Goal: Task Accomplishment & Management: Complete application form

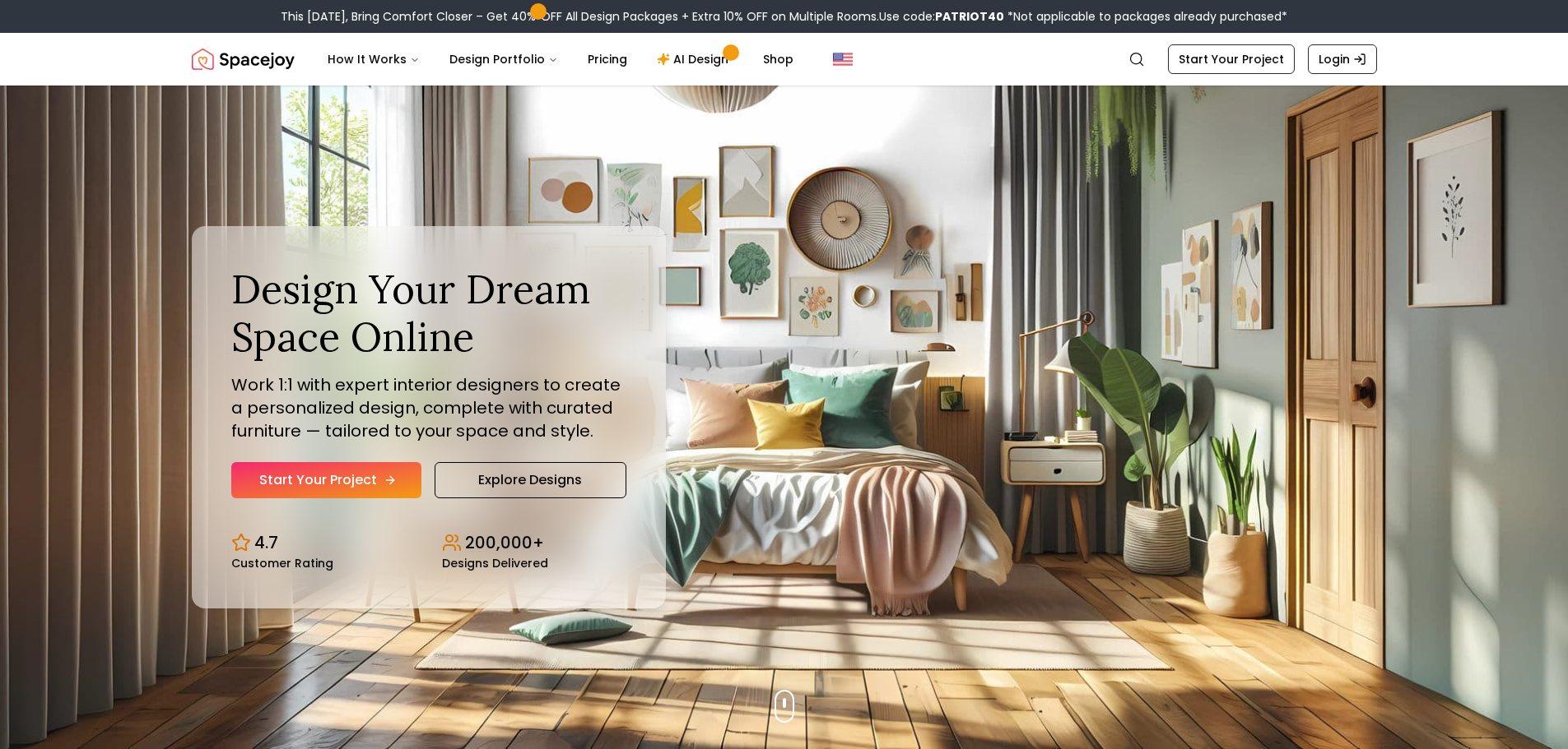
click at [313, 481] on link "Start Your Project" at bounding box center [327, 480] width 190 height 36
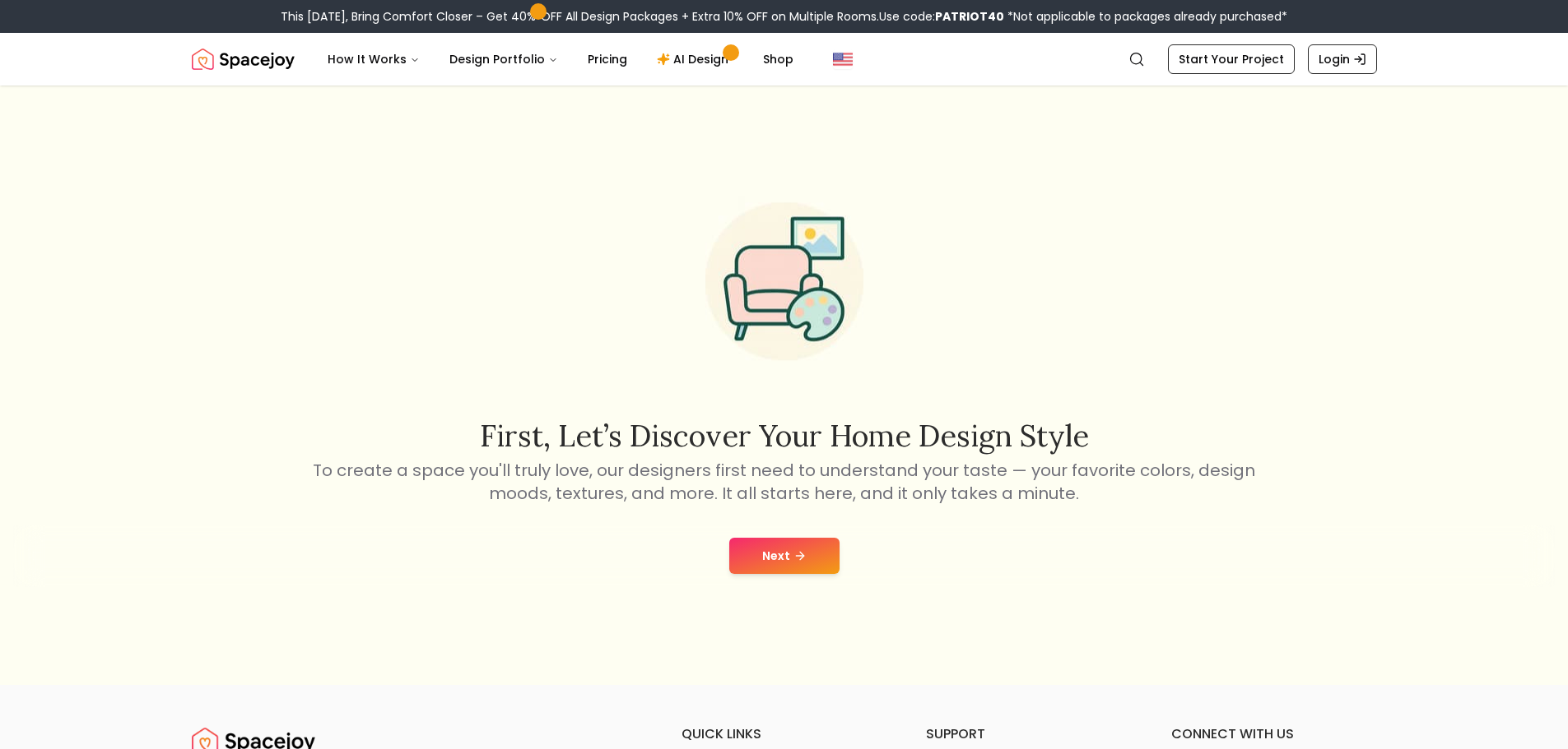
click at [784, 537] on div "Next" at bounding box center [784, 556] width 1541 height 63
click at [789, 564] on button "Next" at bounding box center [784, 556] width 110 height 36
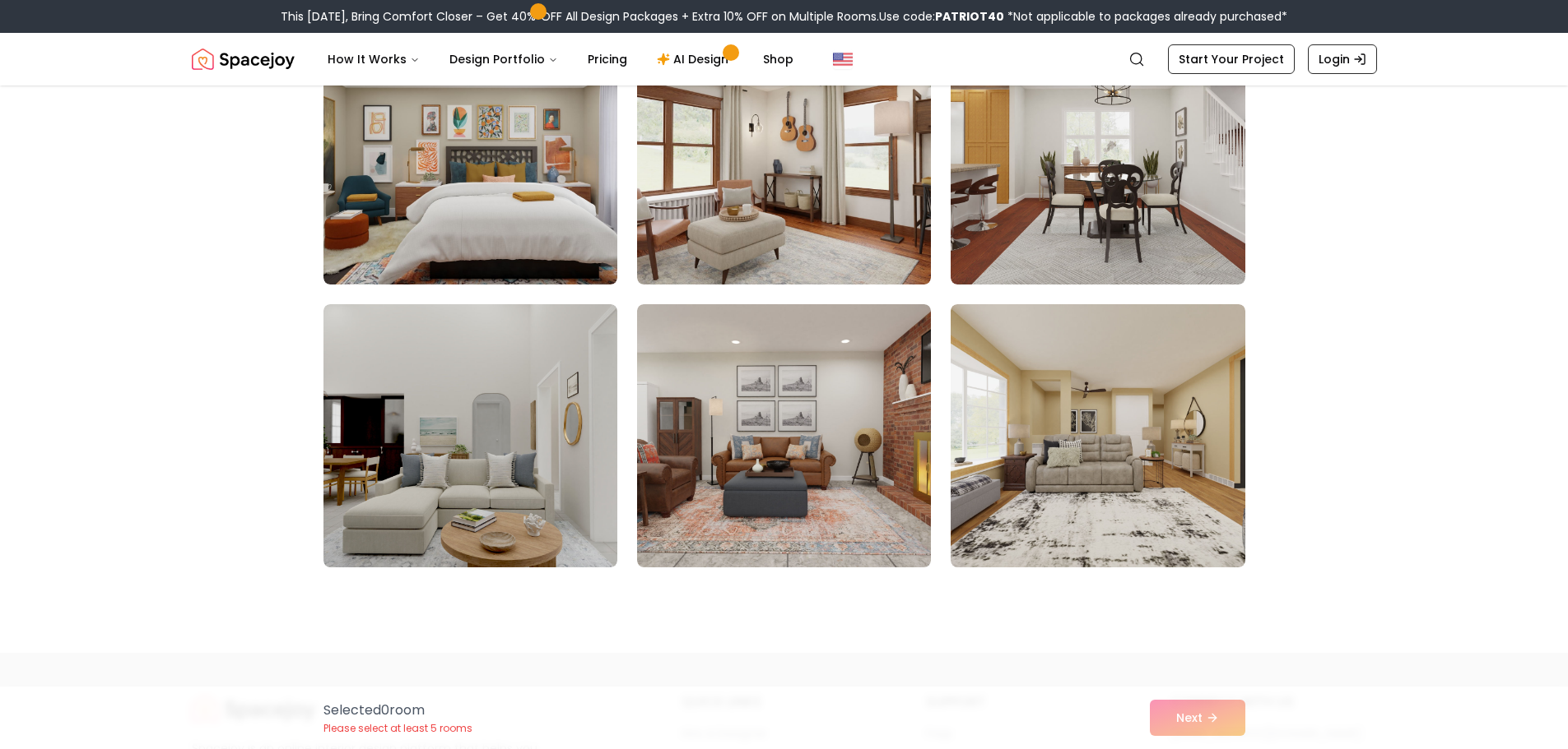
scroll to position [2468, 0]
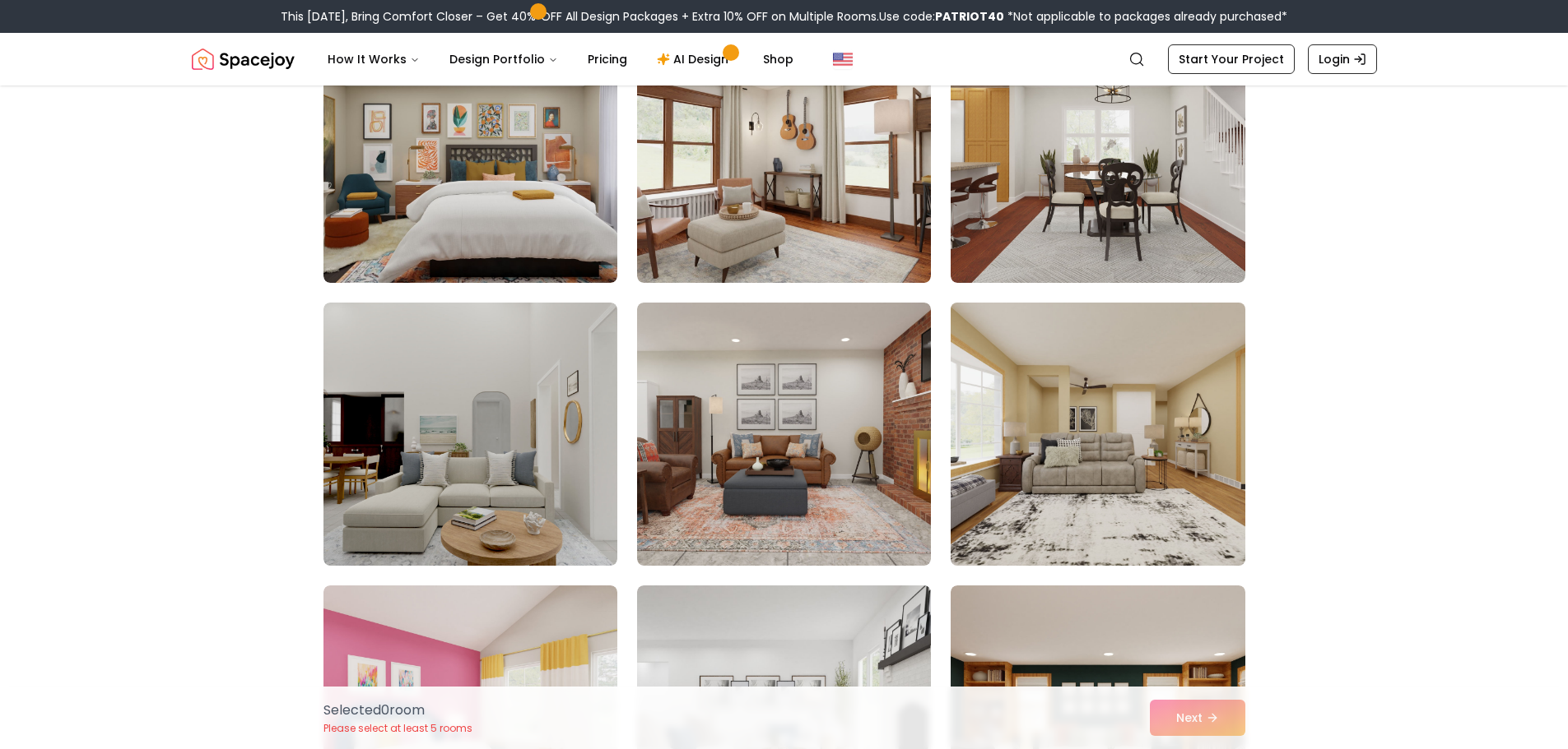
click at [1170, 434] on img at bounding box center [1098, 434] width 309 height 276
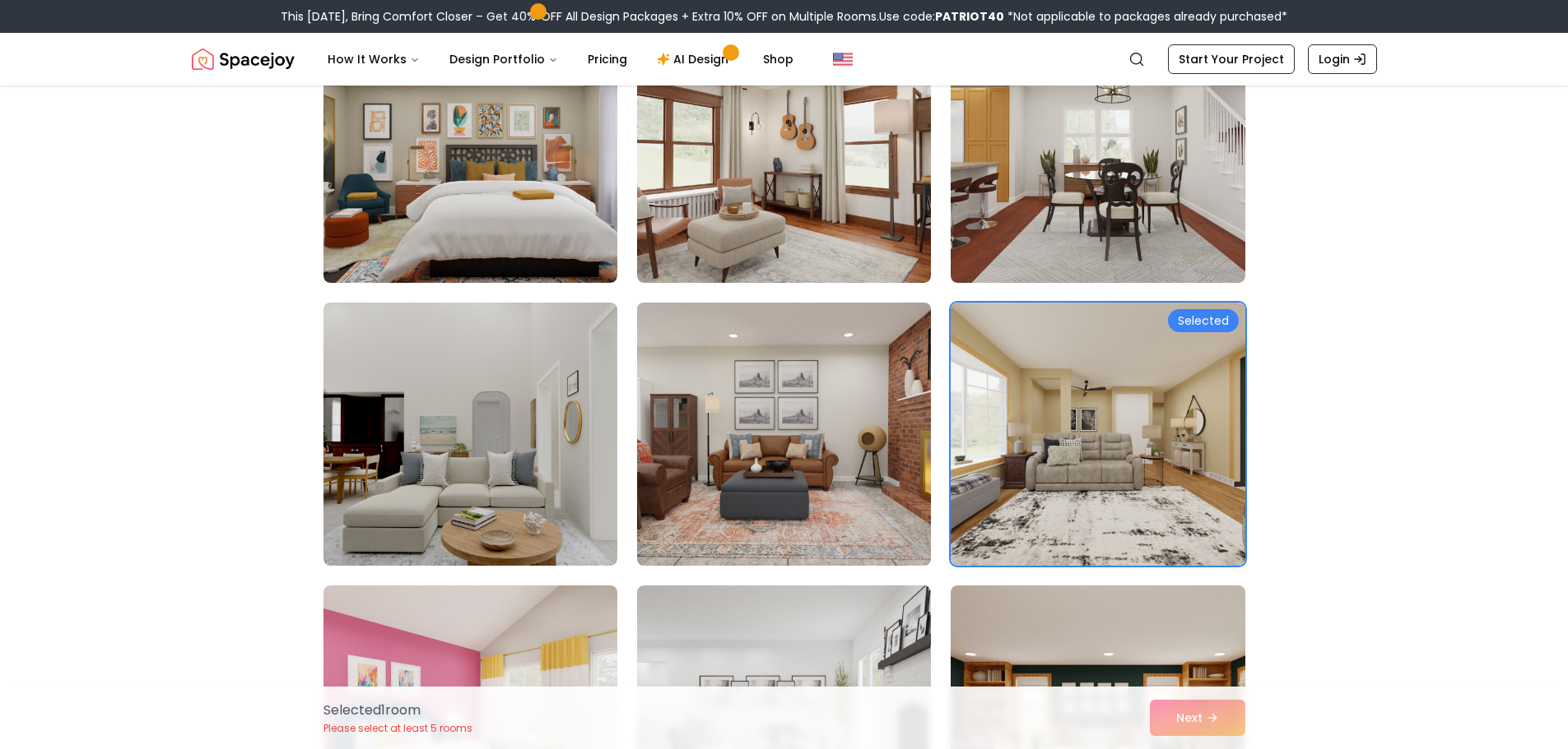
scroll to position [2878, 0]
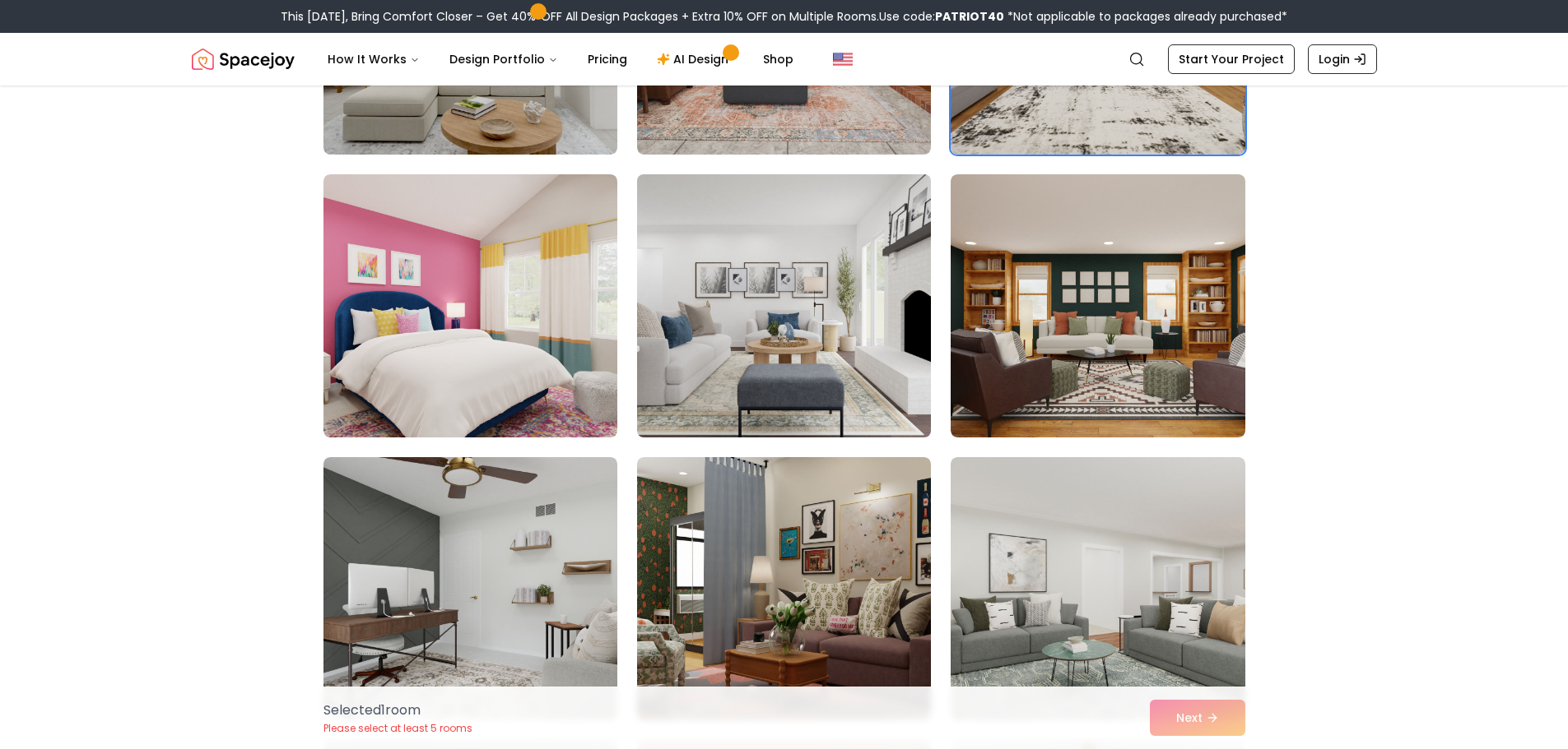
click at [767, 293] on img at bounding box center [784, 306] width 309 height 276
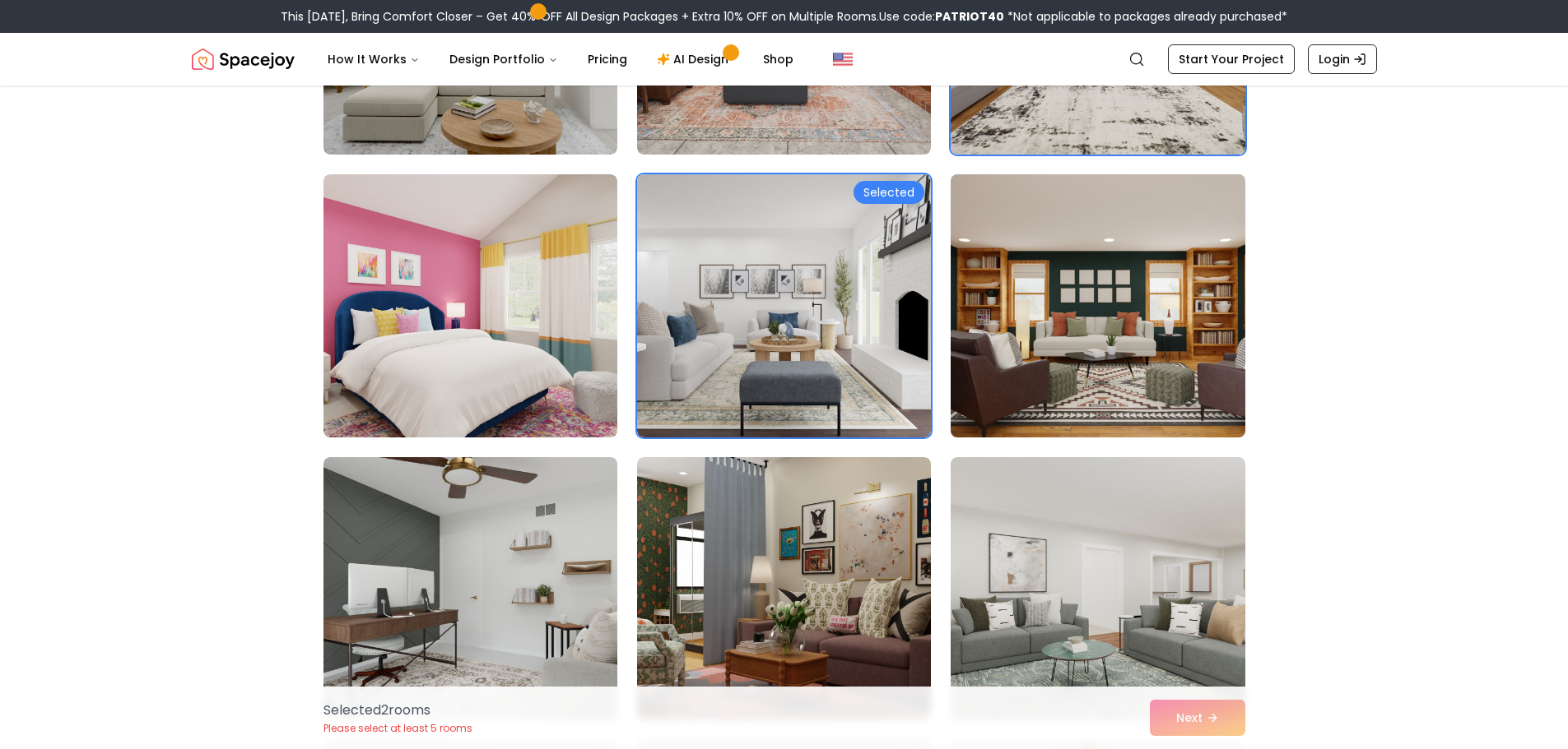
click at [1085, 328] on img at bounding box center [1098, 306] width 309 height 276
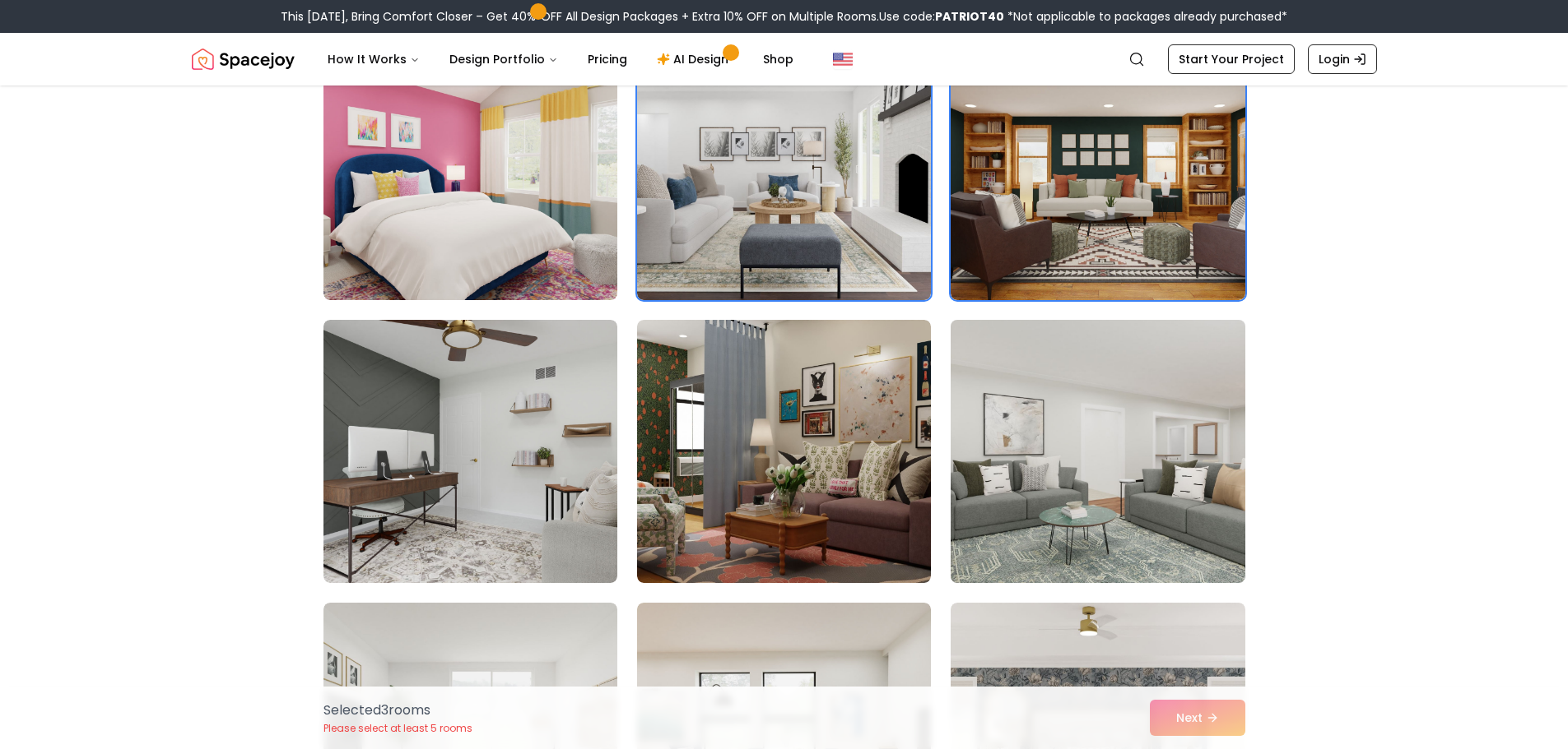
scroll to position [3289, 0]
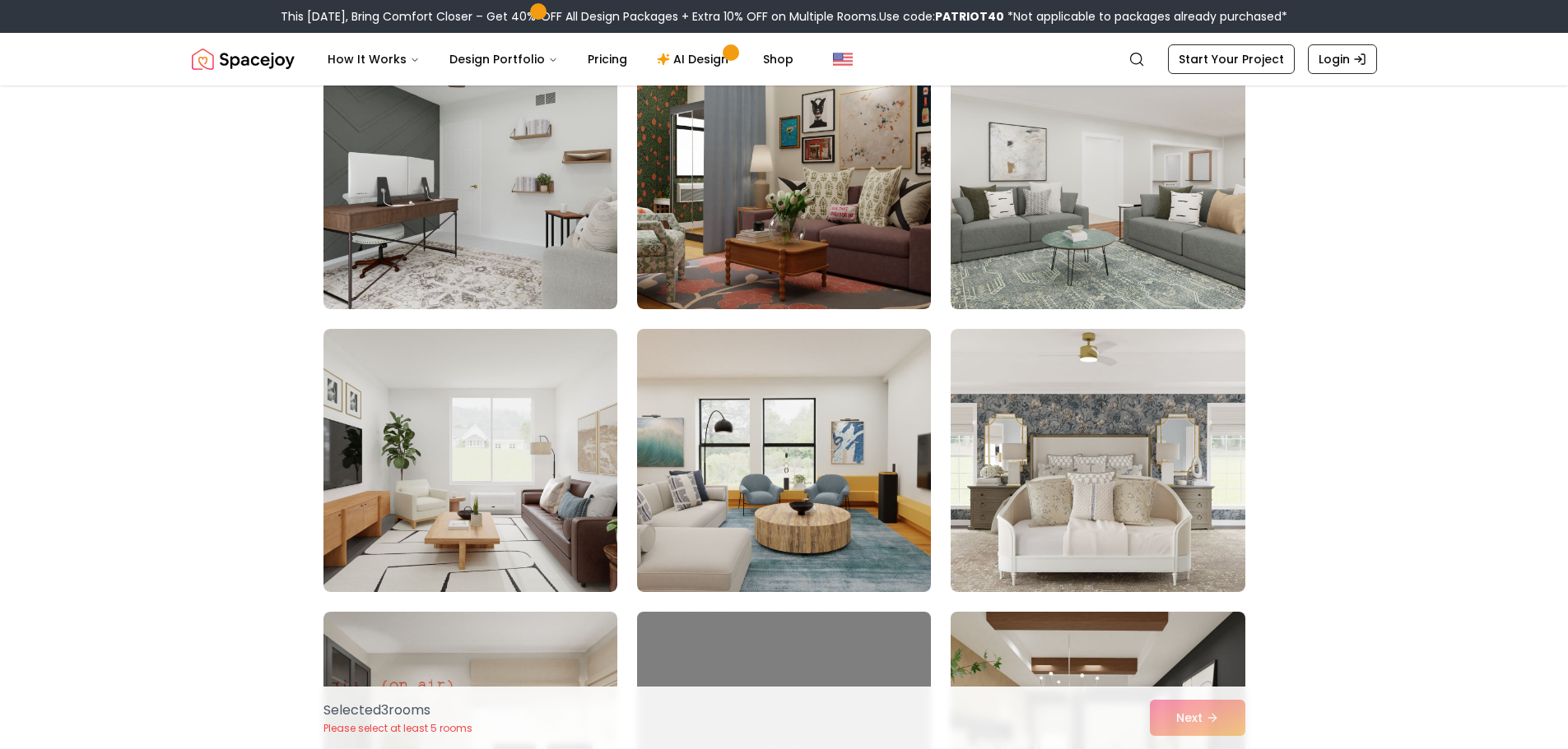
click at [1193, 656] on img at bounding box center [1098, 744] width 309 height 276
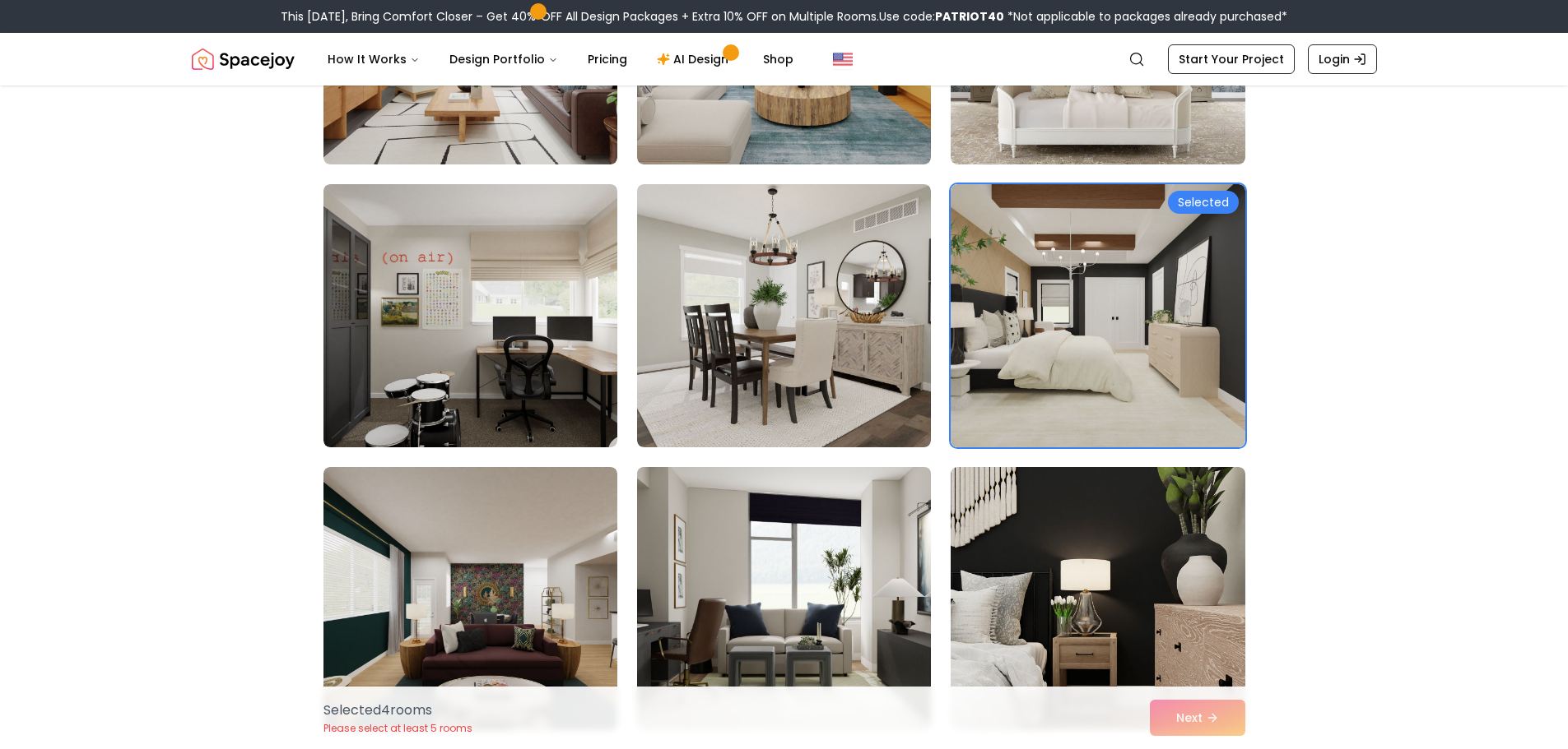
scroll to position [3784, 0]
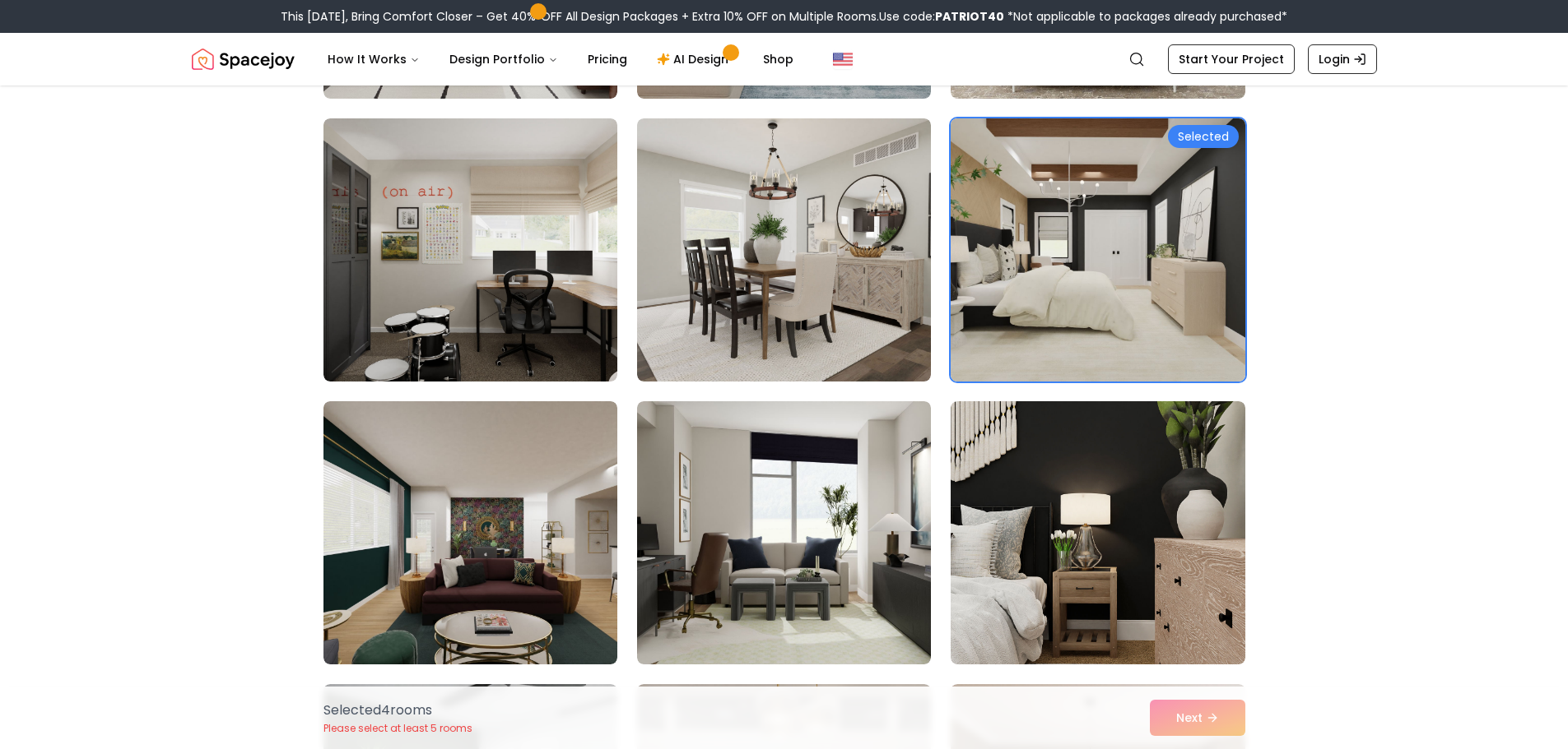
click at [1099, 275] on img at bounding box center [1098, 250] width 309 height 276
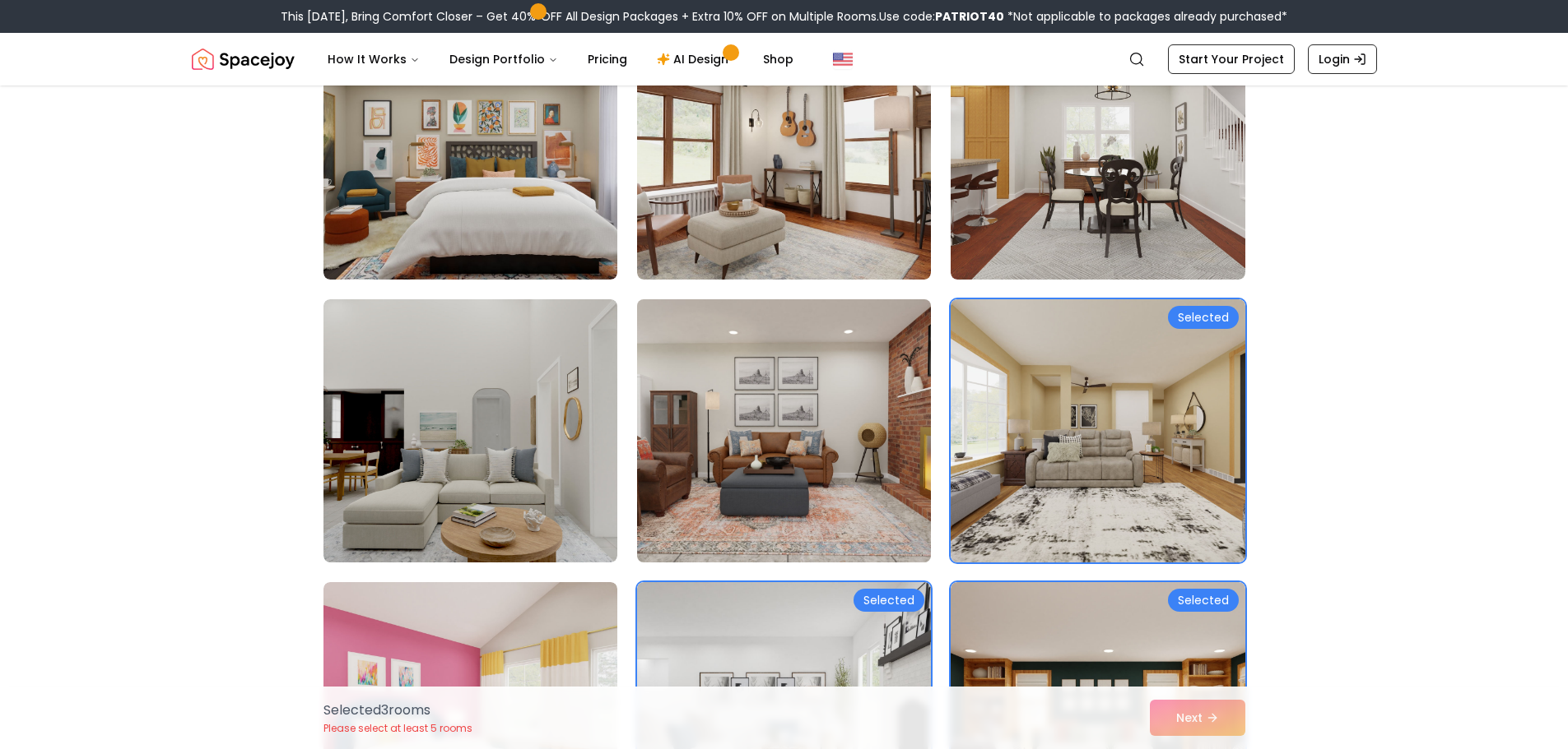
scroll to position [2468, 0]
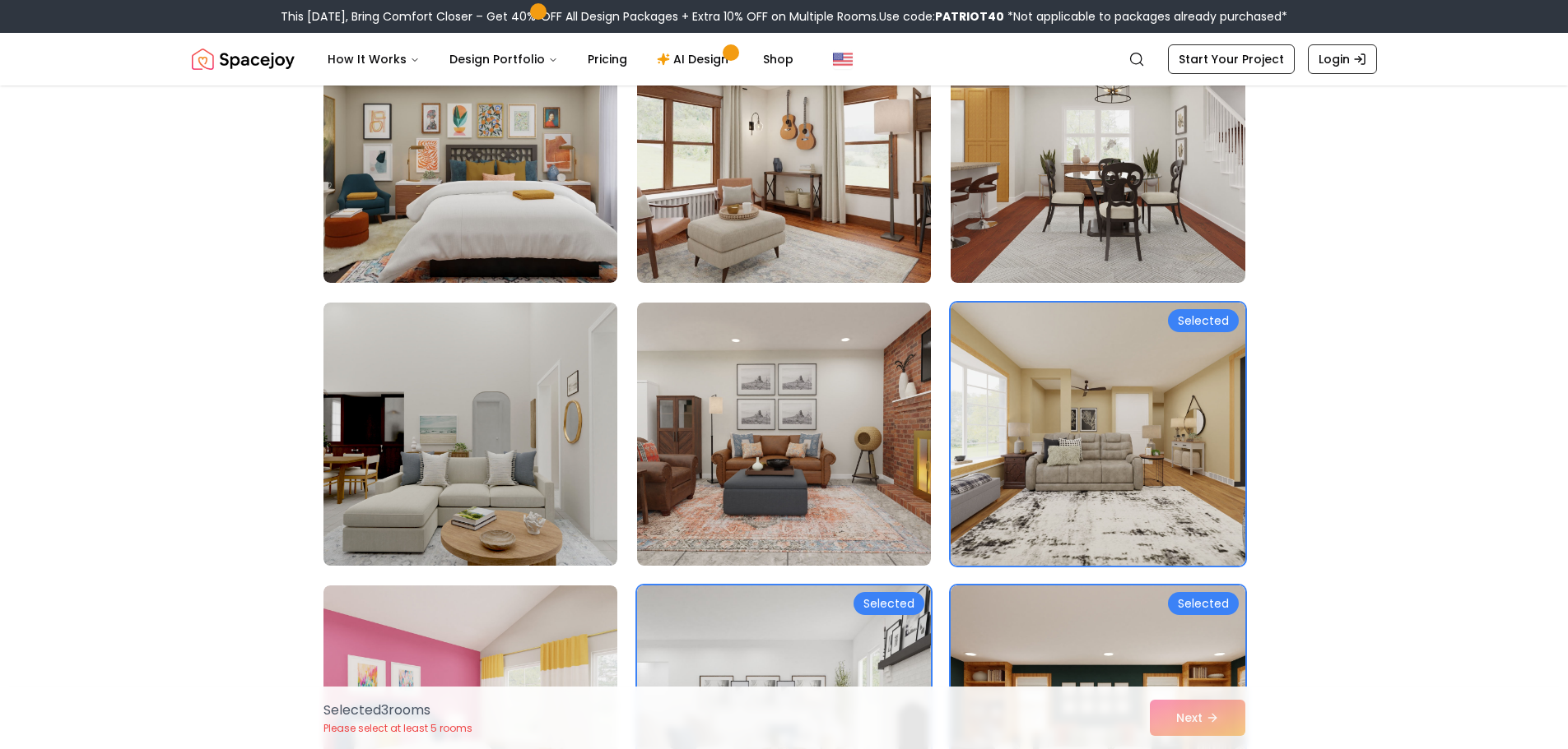
click at [845, 575] on div "Selected Selected Selected" at bounding box center [784, 152] width 922 height 4790
click at [936, 627] on div "Selected Selected Selected" at bounding box center [784, 152] width 922 height 4790
click at [1190, 623] on img at bounding box center [1098, 717] width 309 height 276
click at [880, 603] on div "Selected" at bounding box center [889, 604] width 71 height 23
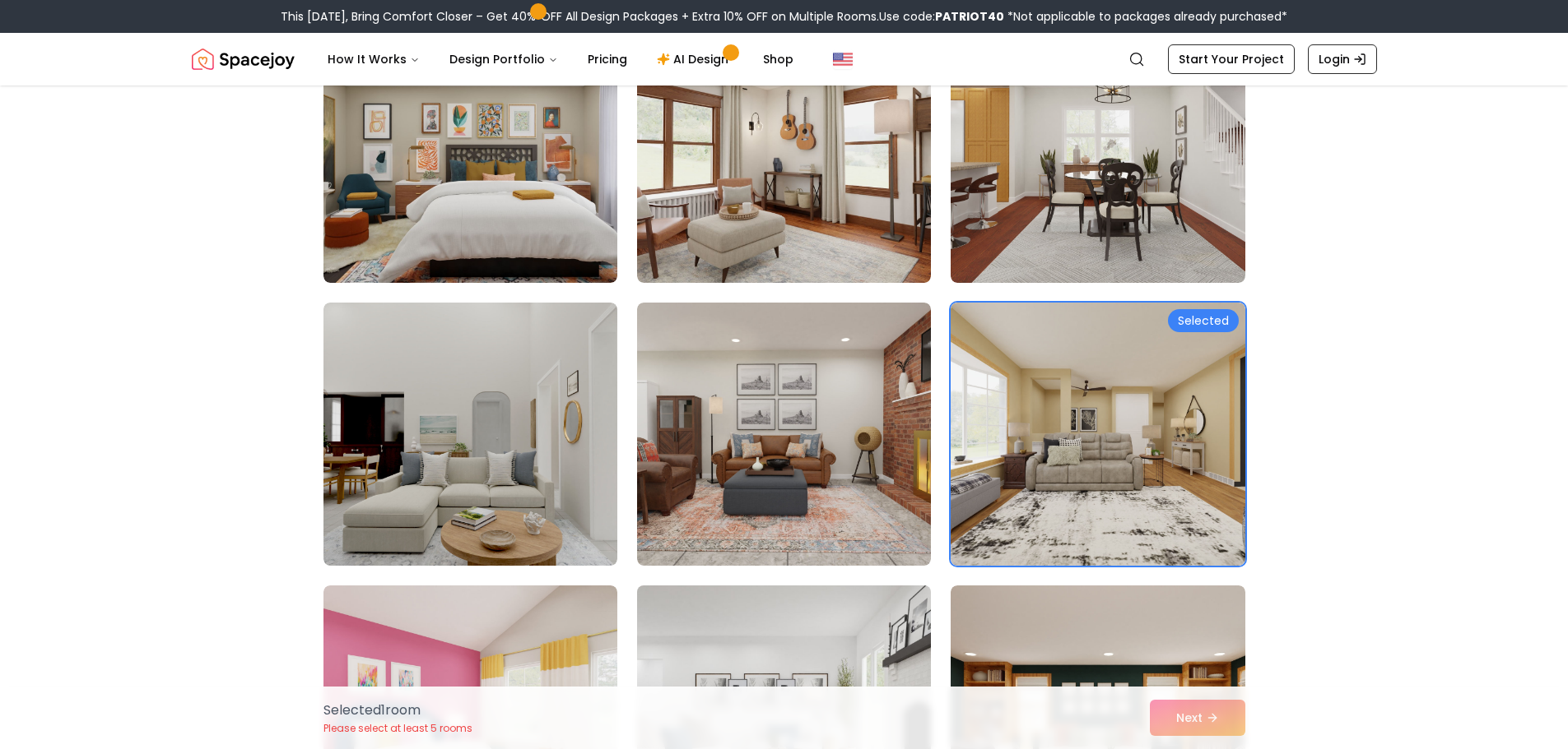
click at [1183, 718] on div "Selected 1 room Please select at least 5 rooms Next" at bounding box center [784, 719] width 948 height 63
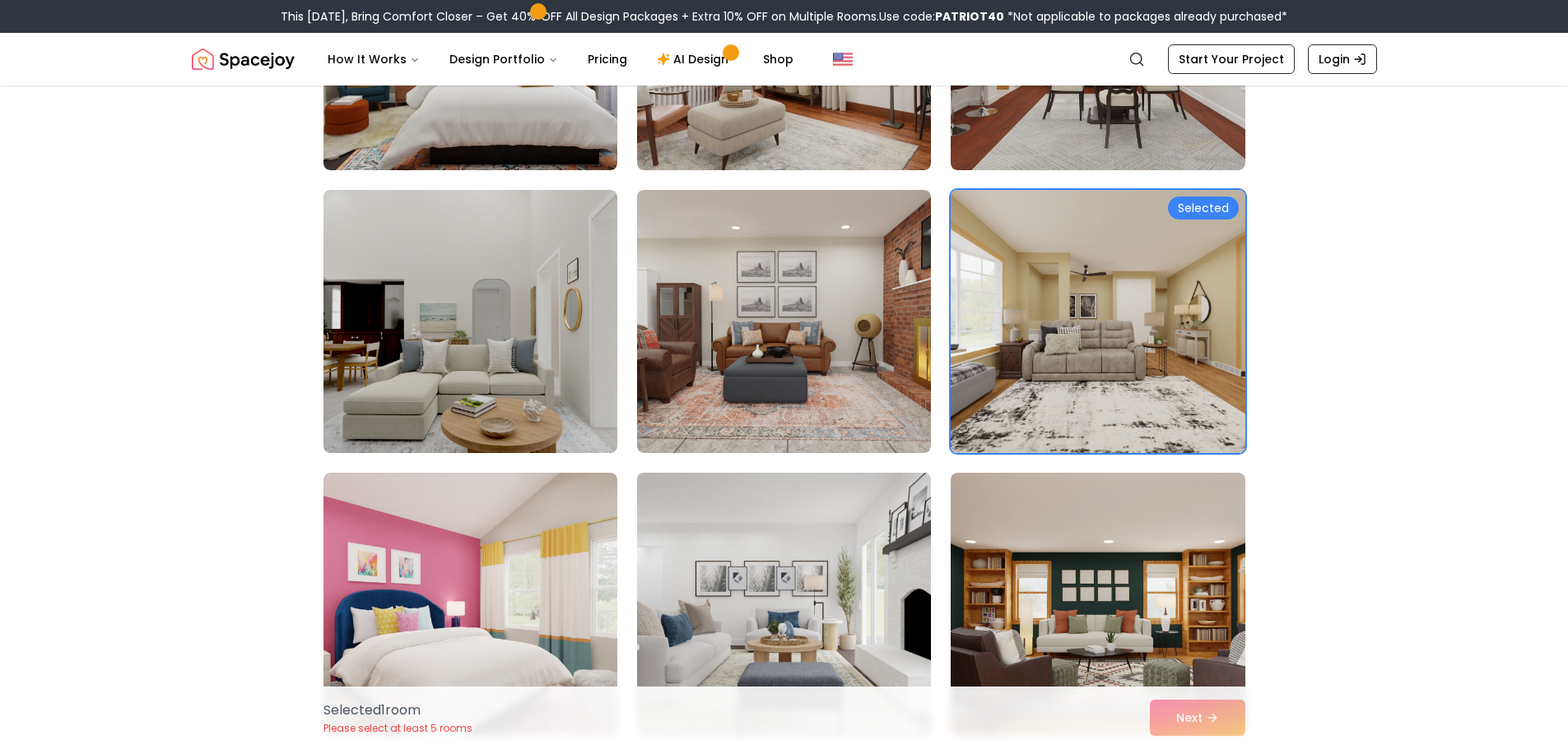
scroll to position [2796, 0]
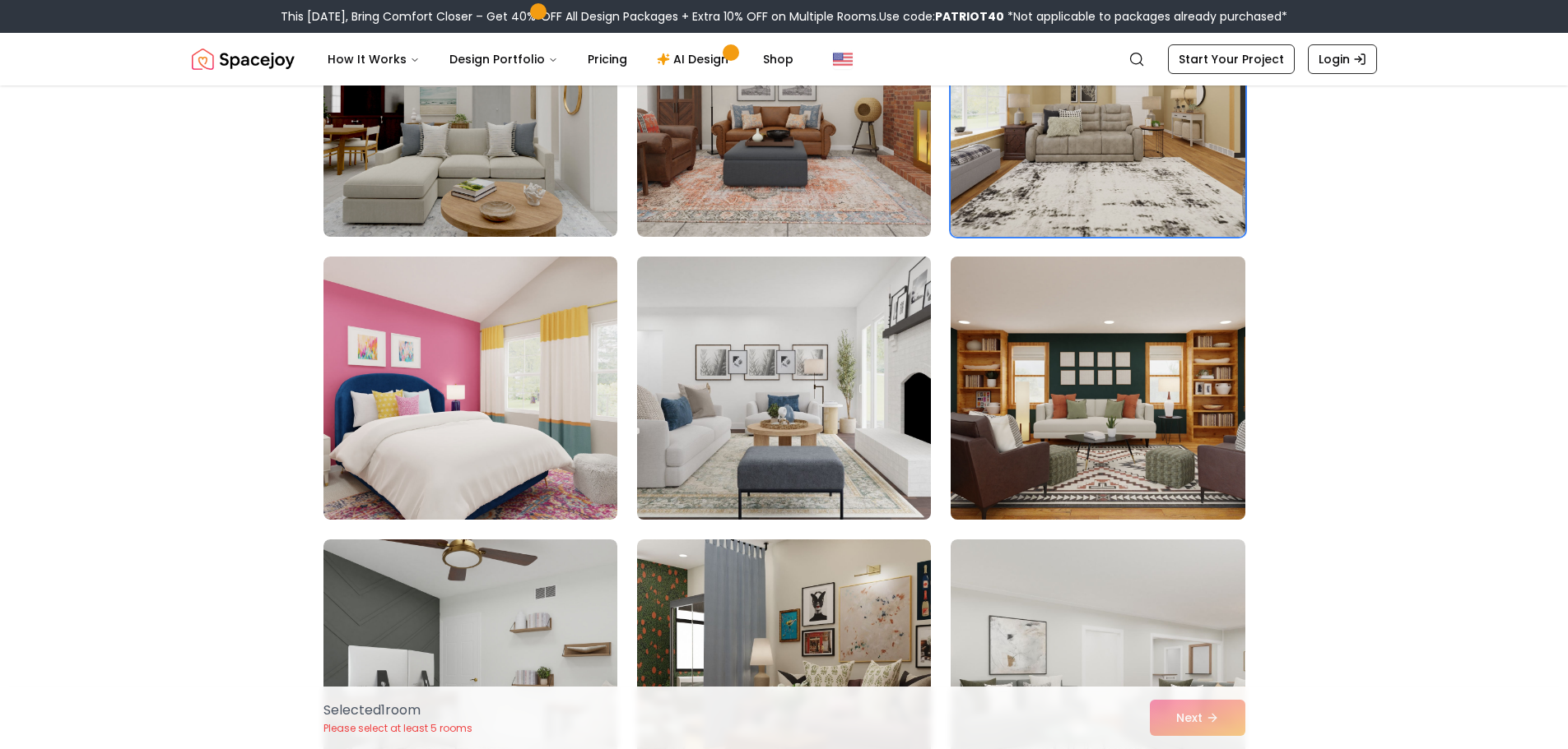
click at [1036, 383] on img at bounding box center [1098, 388] width 309 height 276
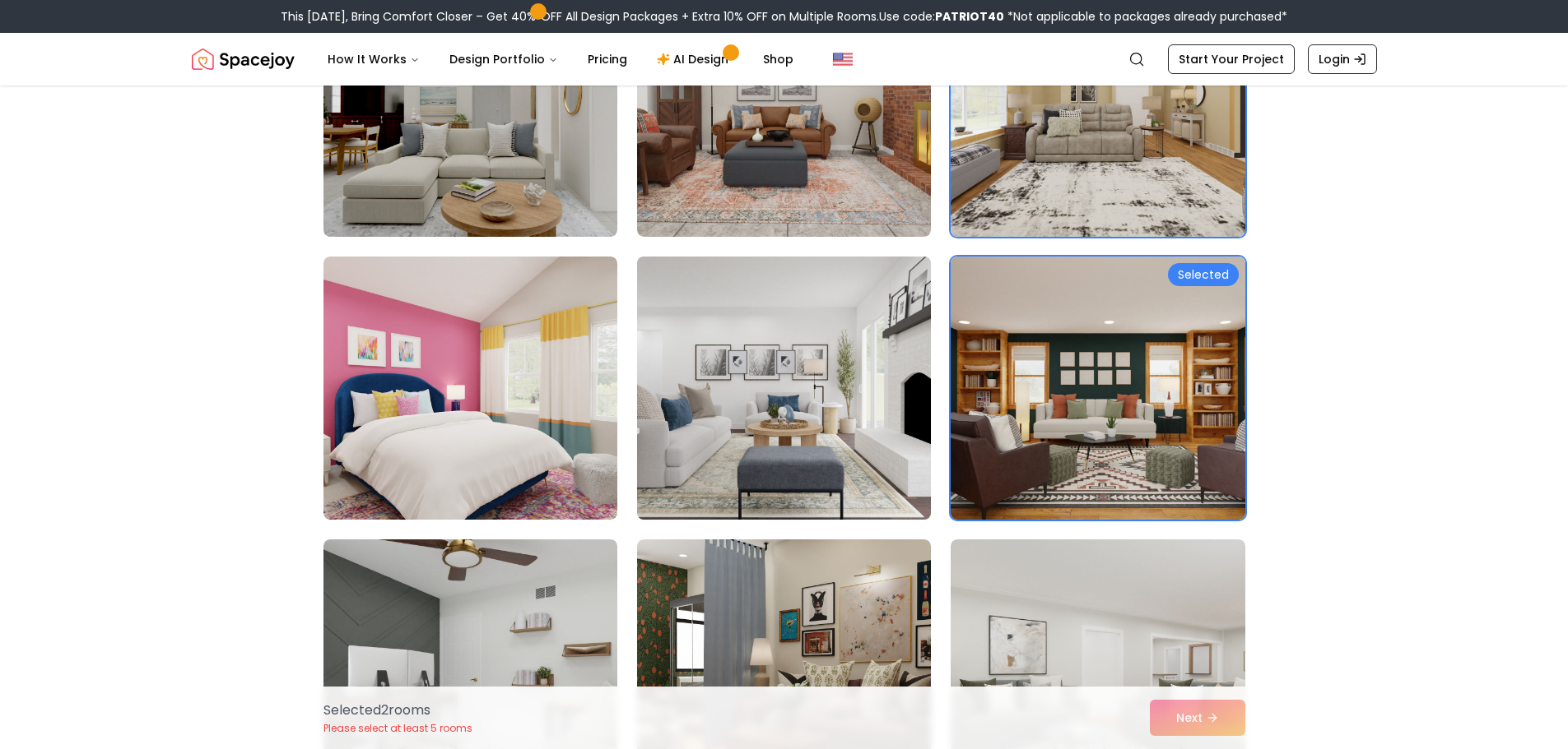
click at [1171, 277] on div "Selected" at bounding box center [1203, 274] width 71 height 23
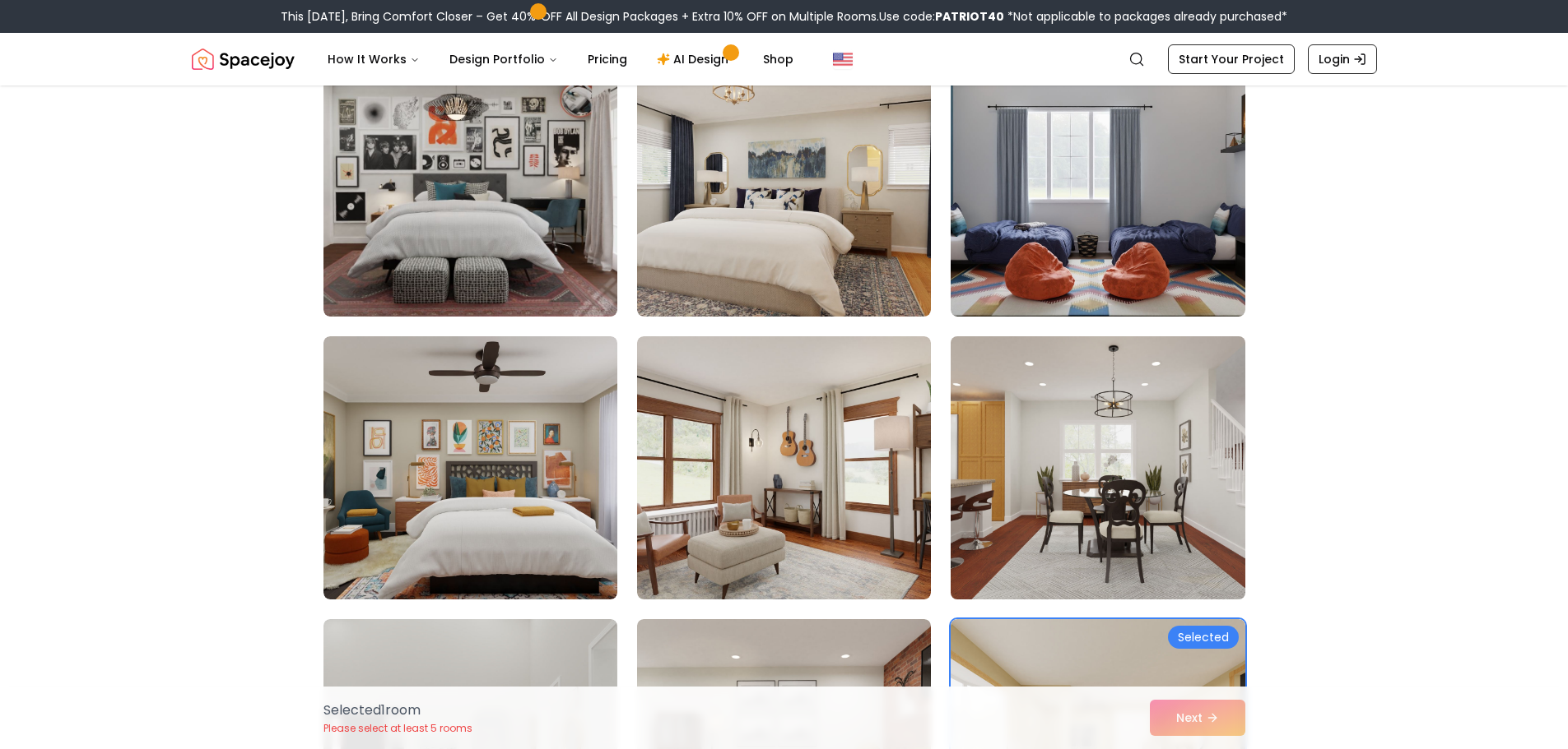
scroll to position [2138, 0]
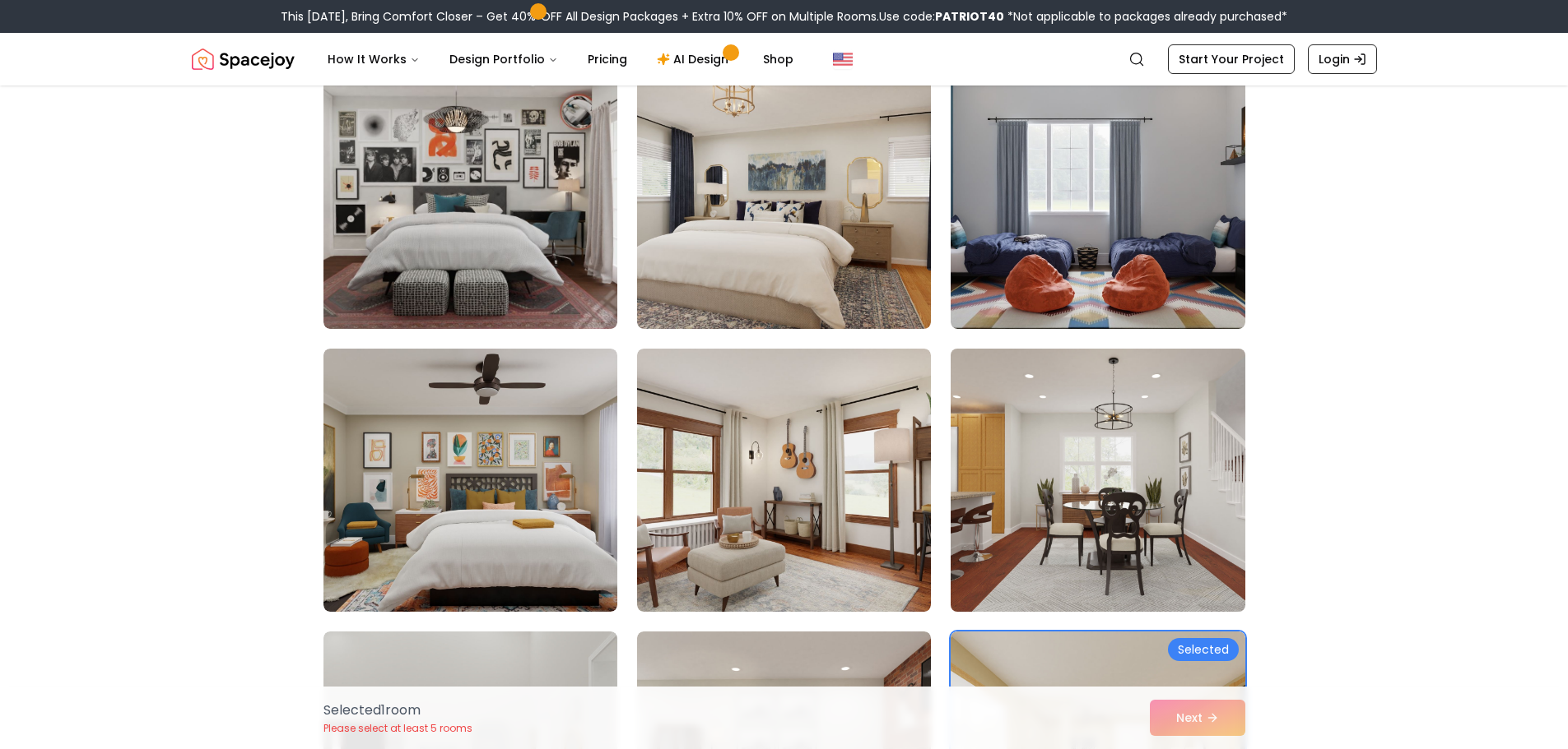
click at [1086, 501] on img at bounding box center [1098, 480] width 309 height 276
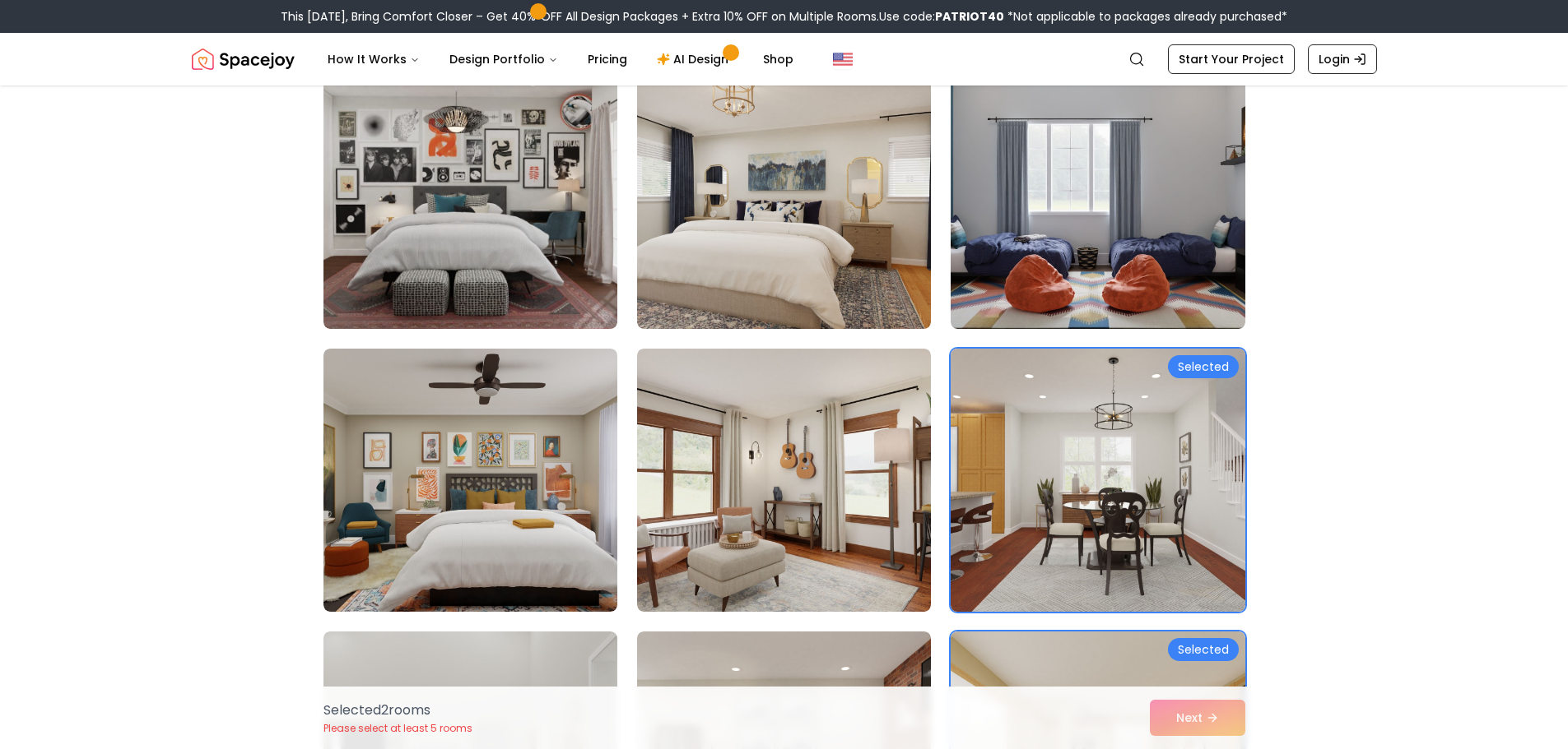
click at [1086, 501] on img at bounding box center [1098, 480] width 309 height 276
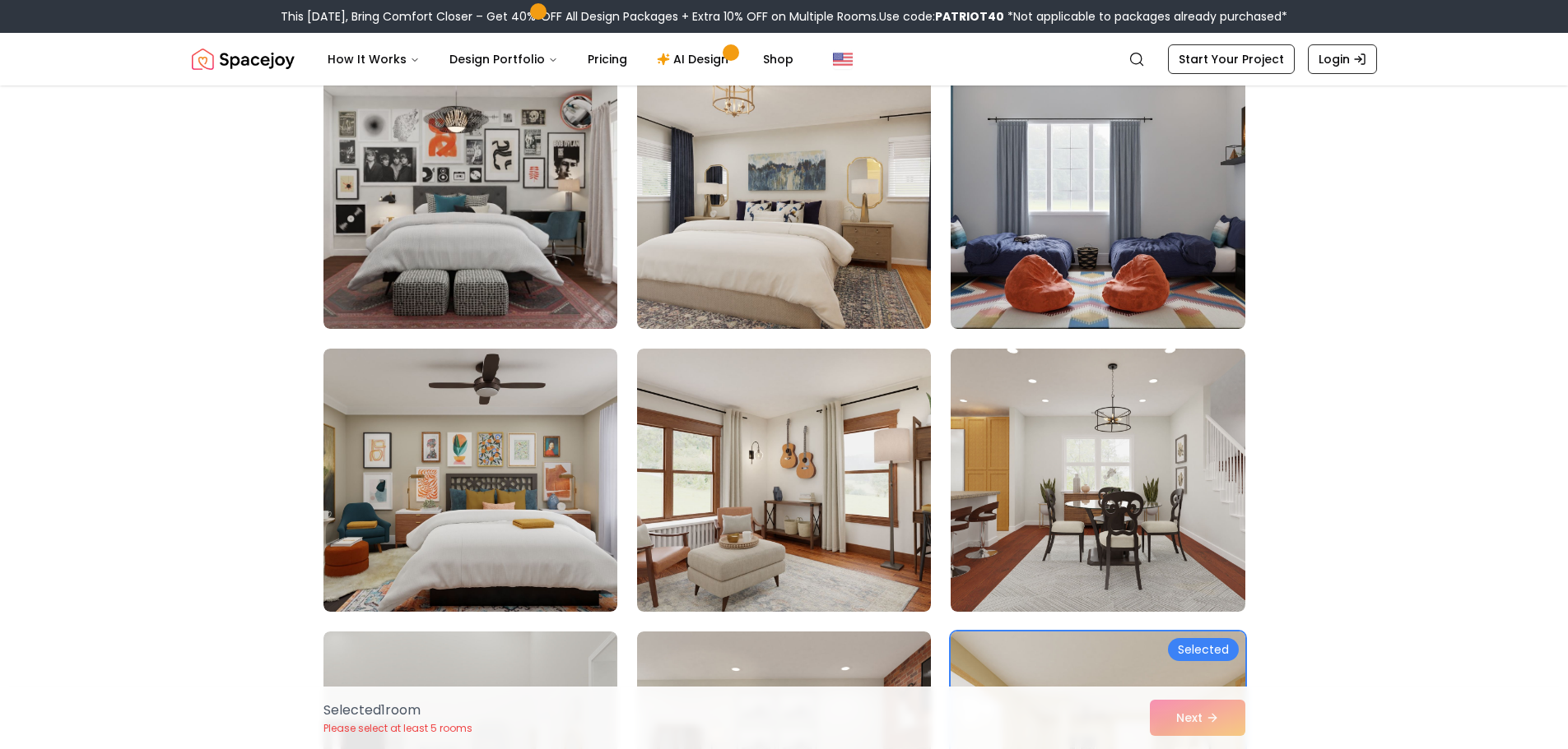
click at [1118, 652] on img at bounding box center [1098, 763] width 309 height 276
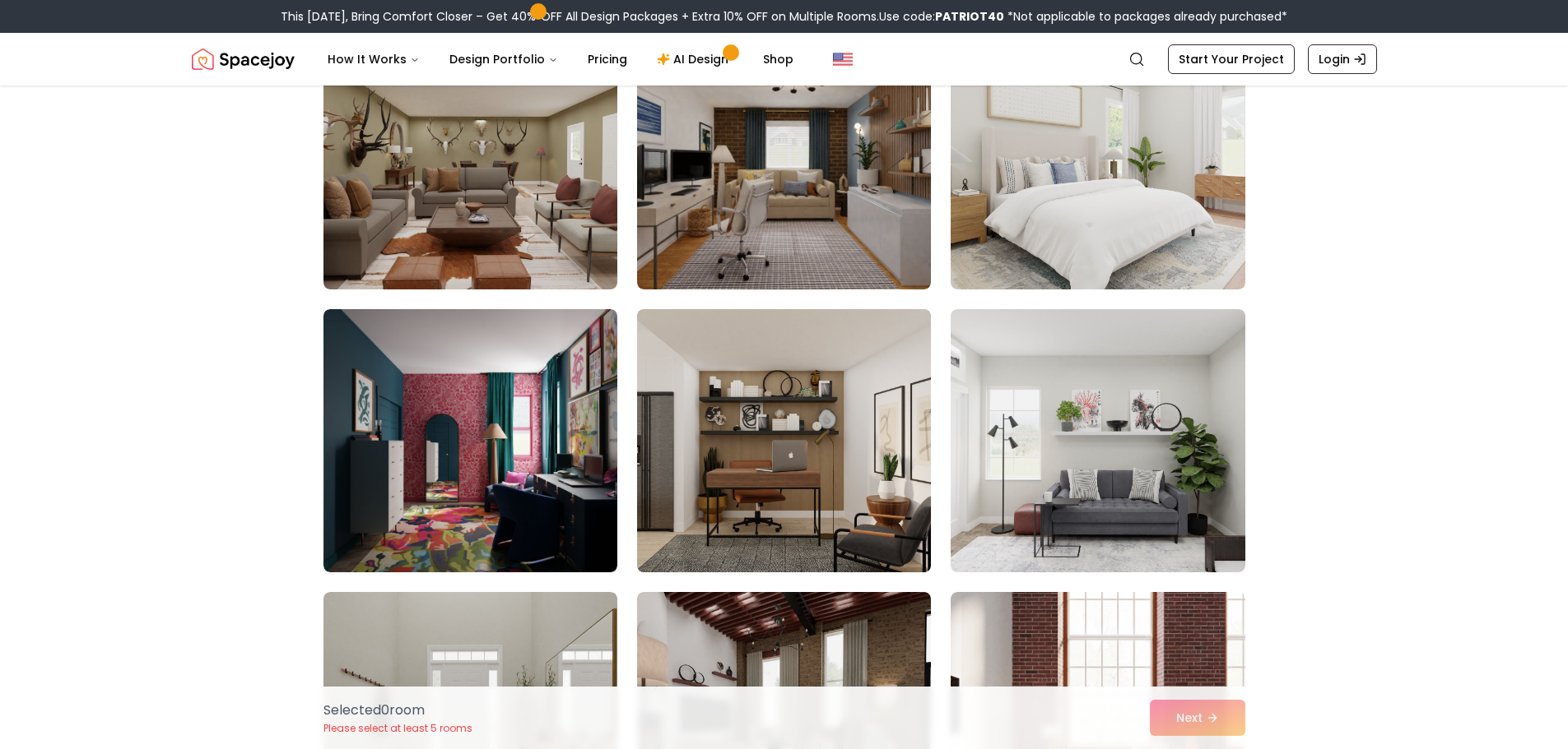
scroll to position [0, 0]
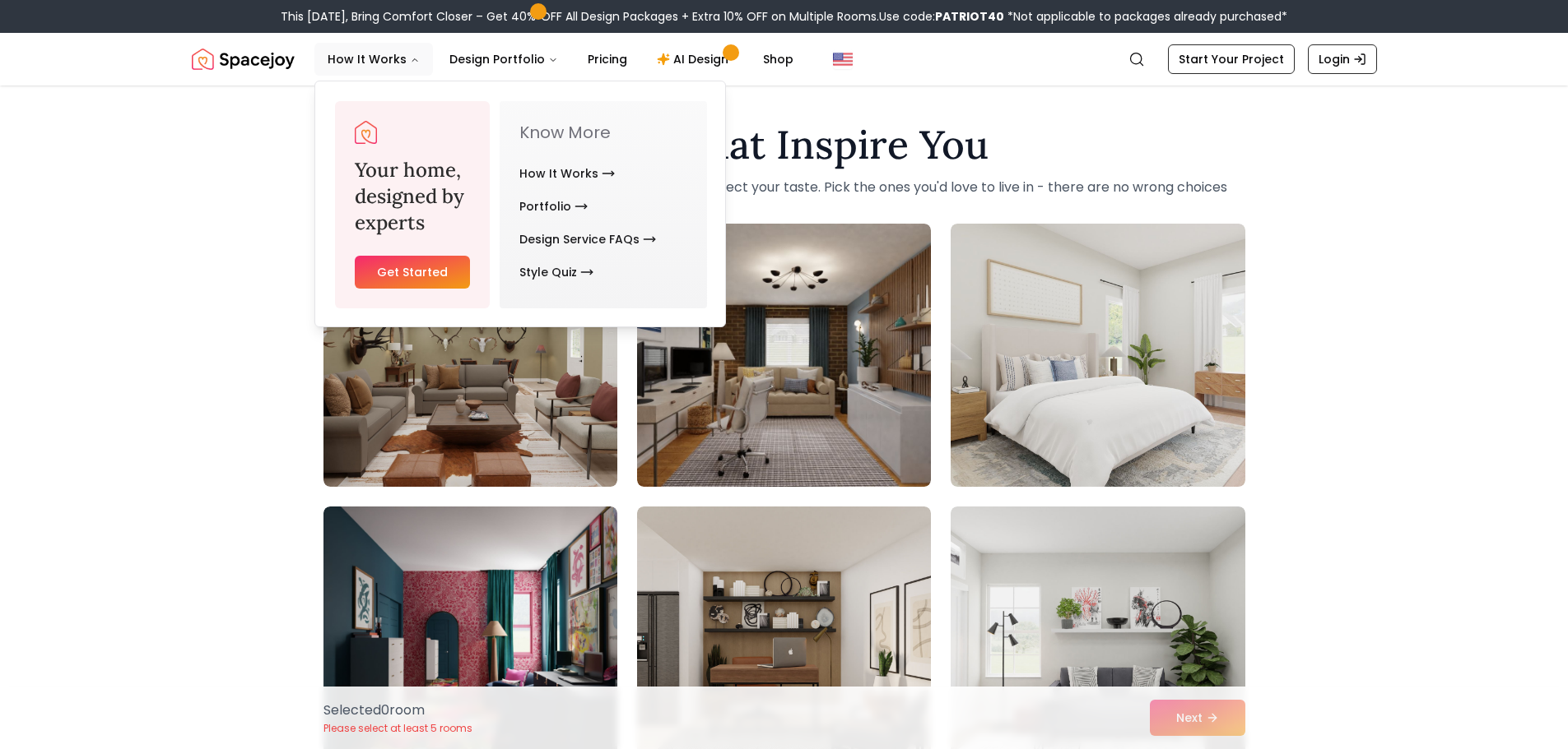
click at [438, 266] on link "Get Started" at bounding box center [412, 272] width 116 height 33
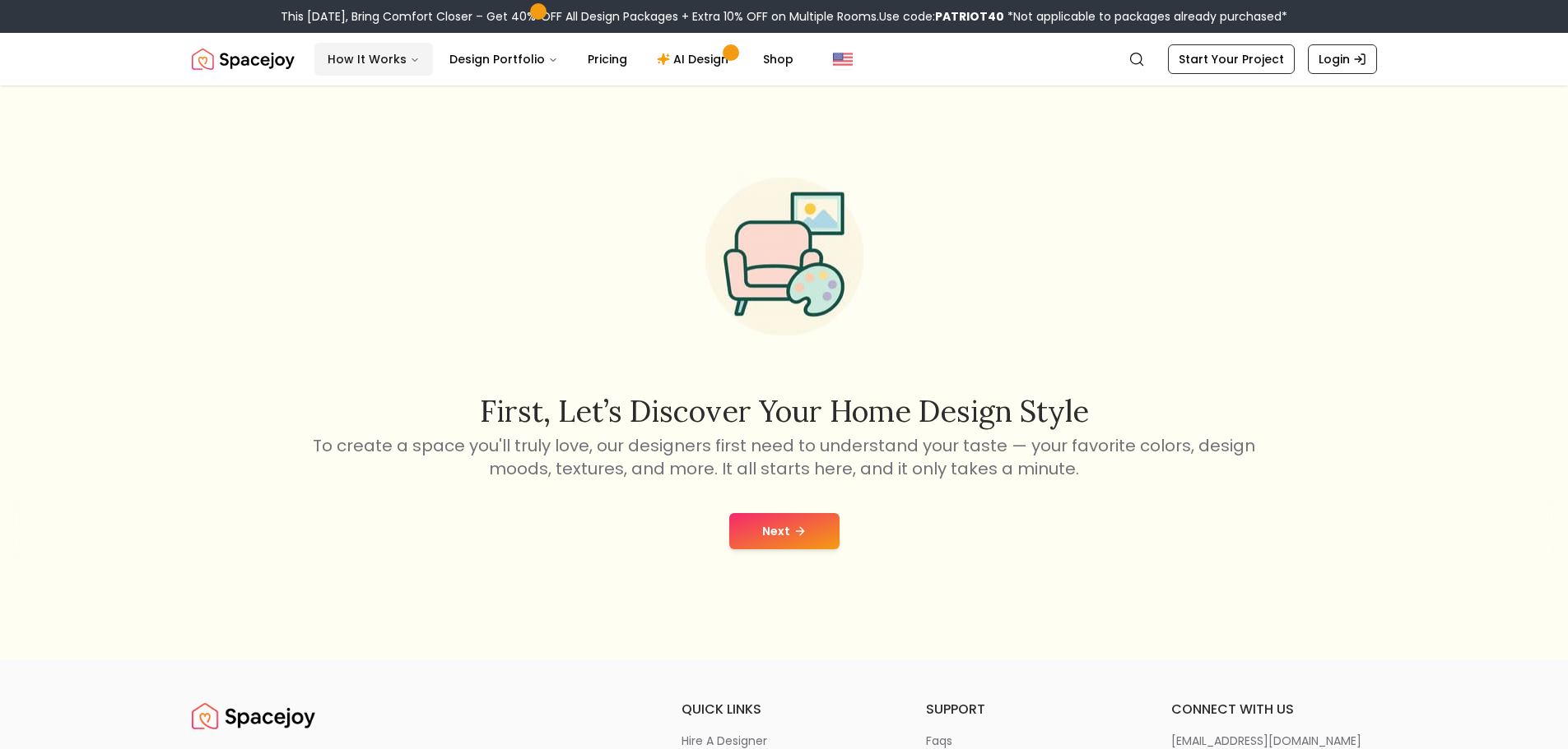
scroll to position [83, 0]
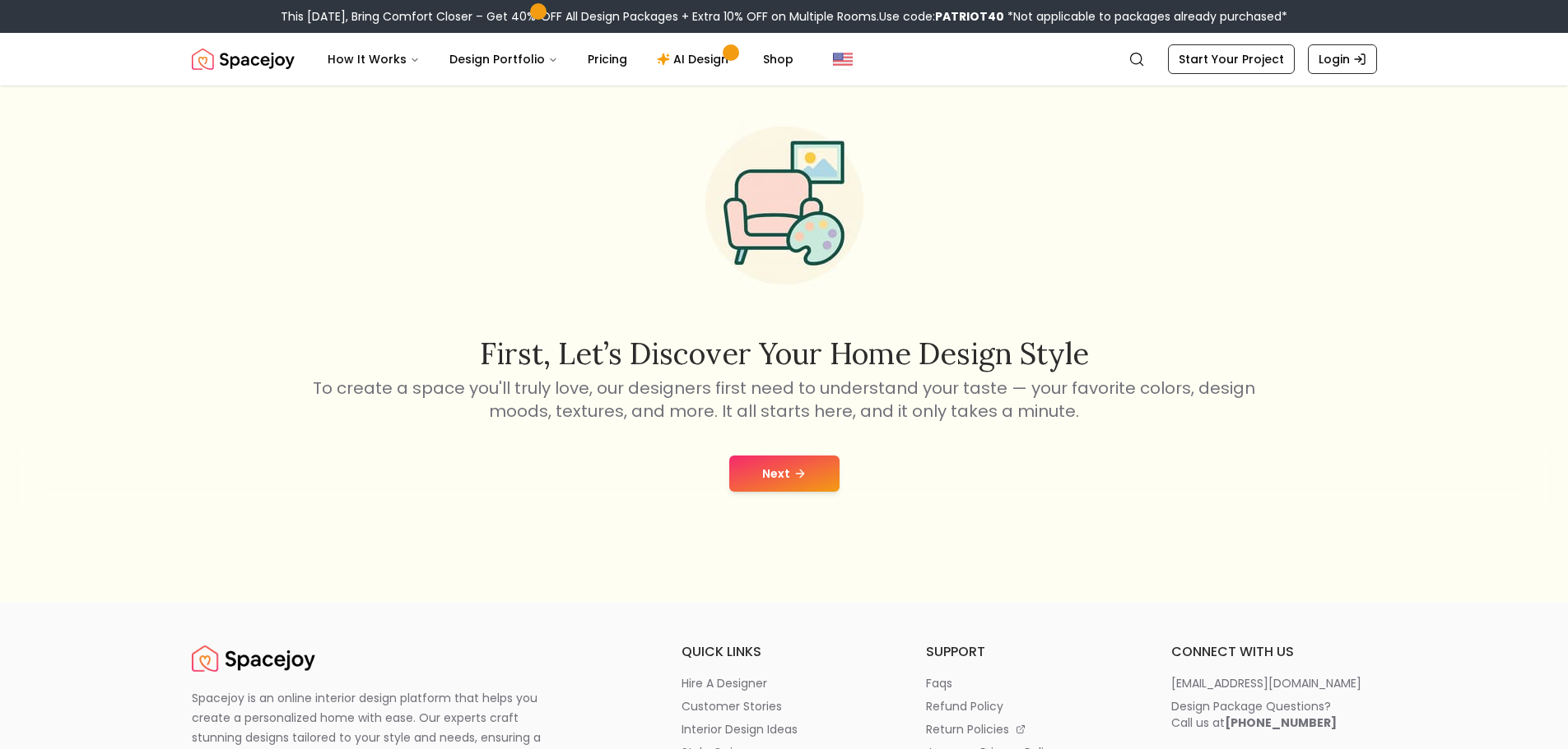
click at [797, 468] on icon at bounding box center [800, 474] width 13 height 13
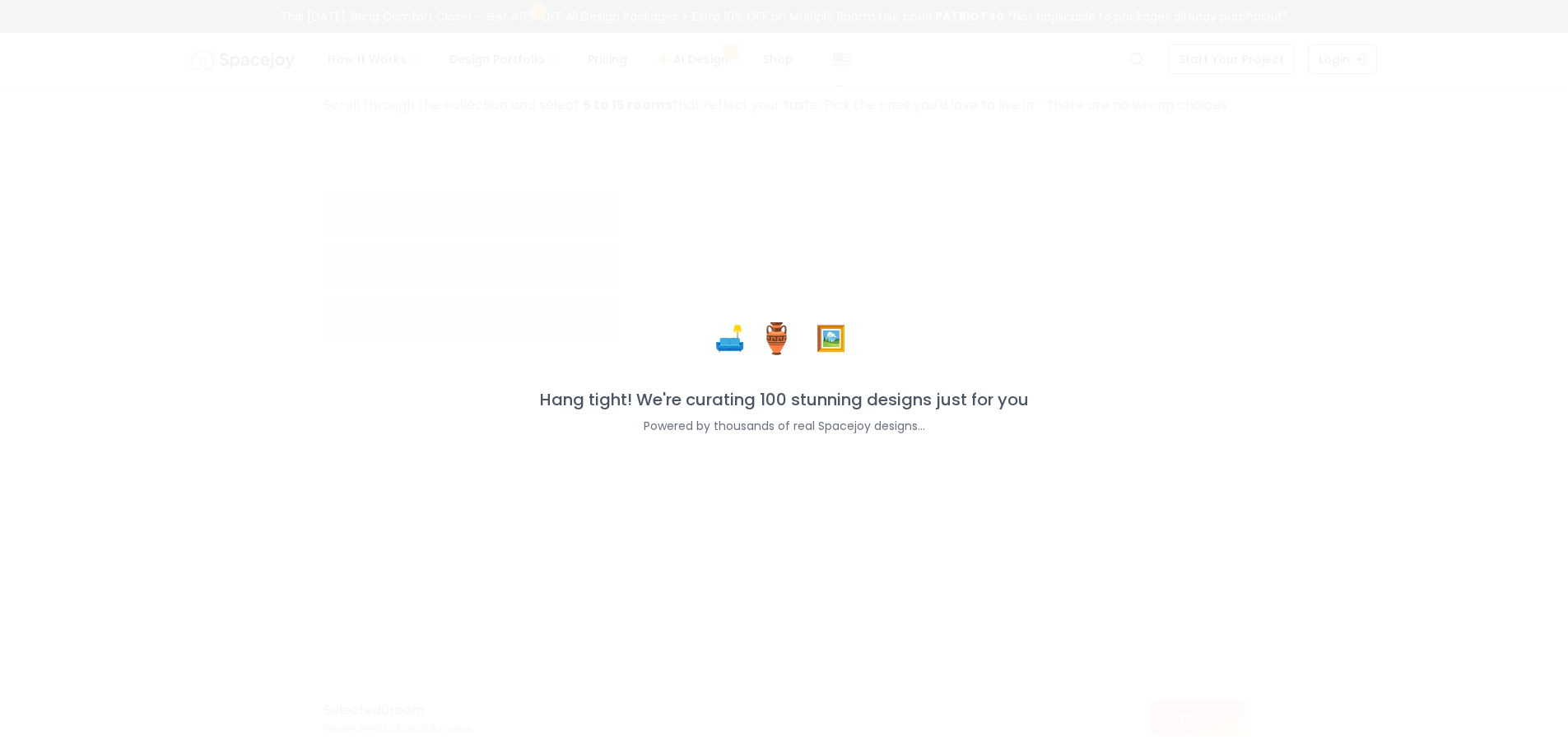
scroll to position [109, 0]
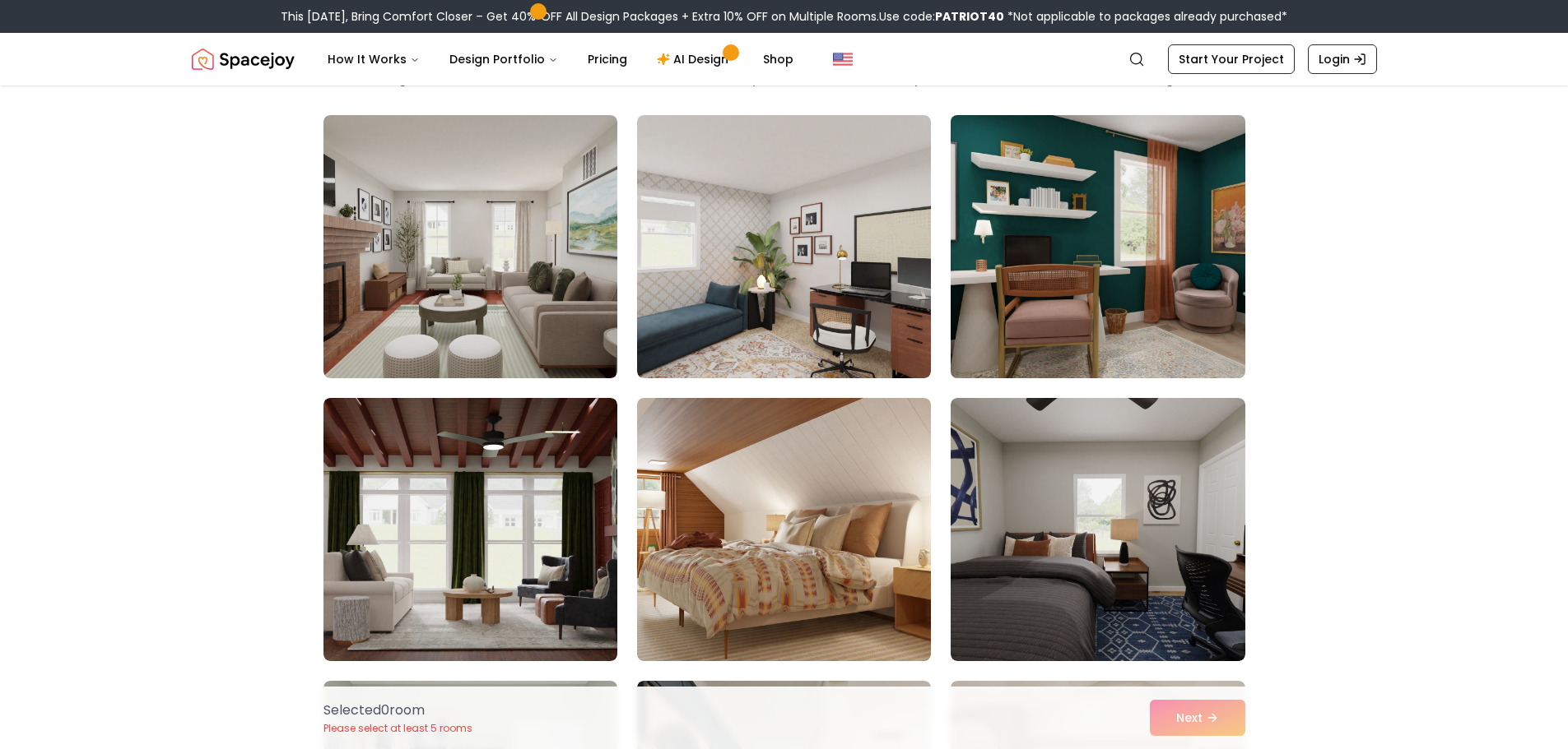
click at [1038, 269] on img at bounding box center [1098, 247] width 309 height 276
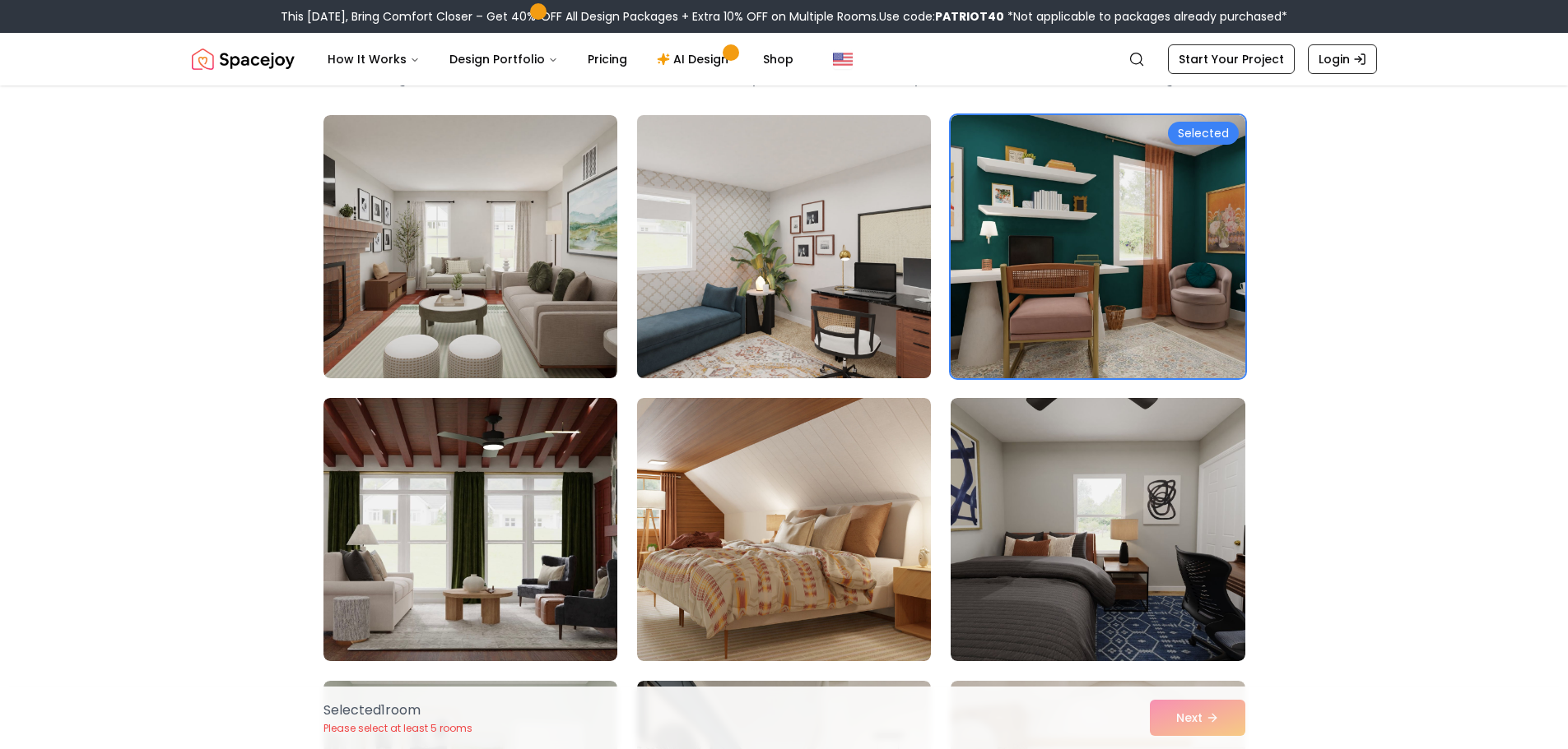
click at [770, 300] on img at bounding box center [784, 247] width 309 height 276
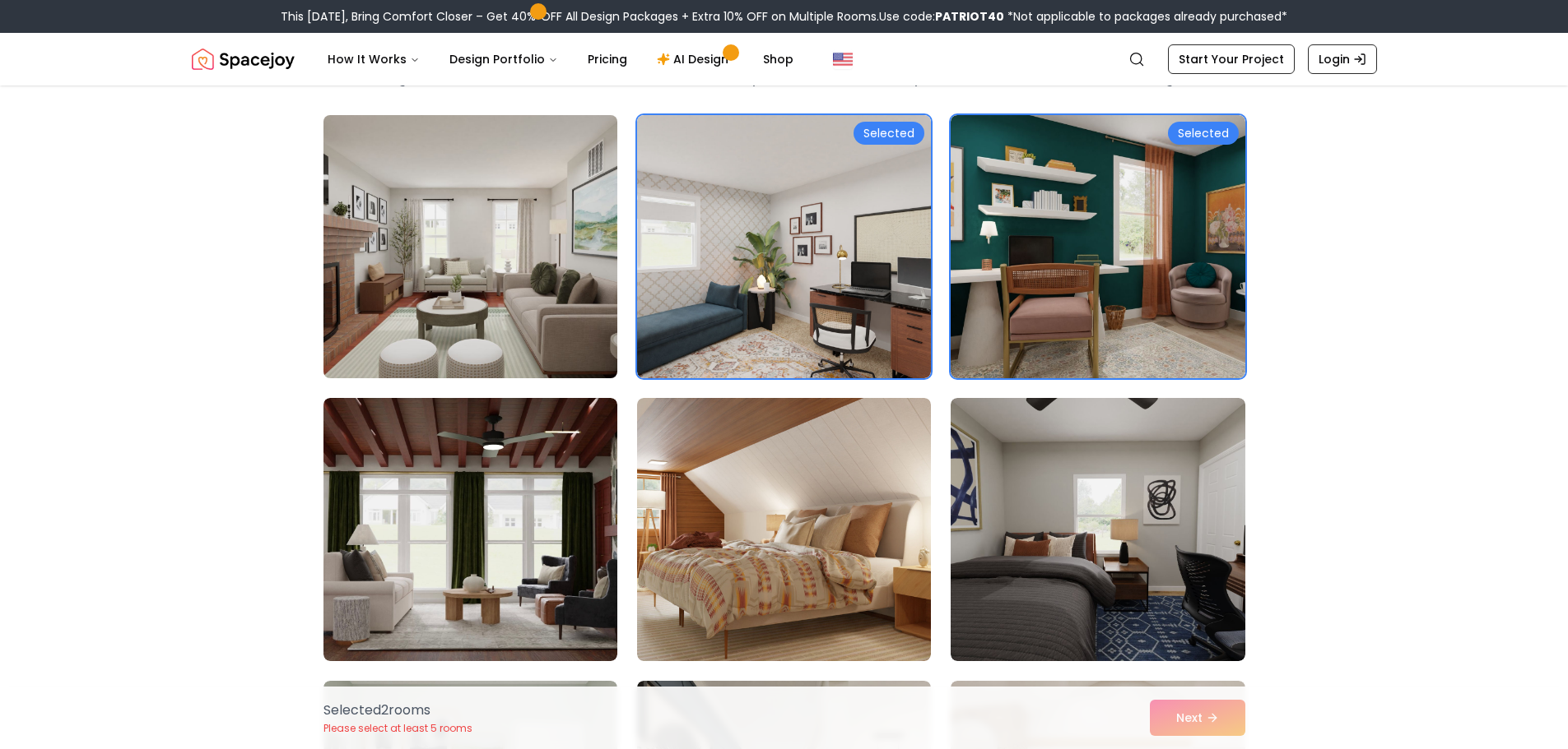
click at [561, 285] on img at bounding box center [470, 247] width 309 height 276
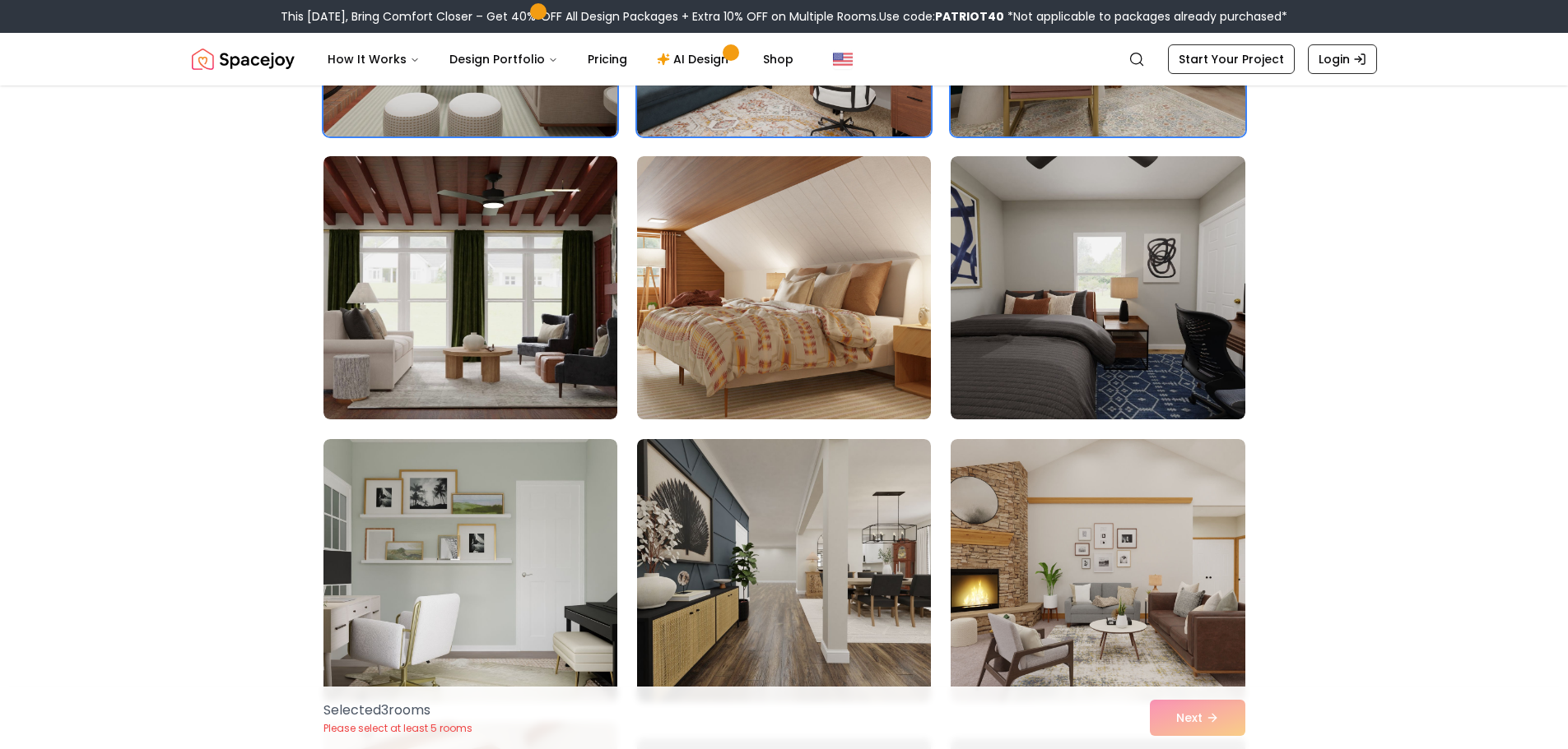
scroll to position [438, 0]
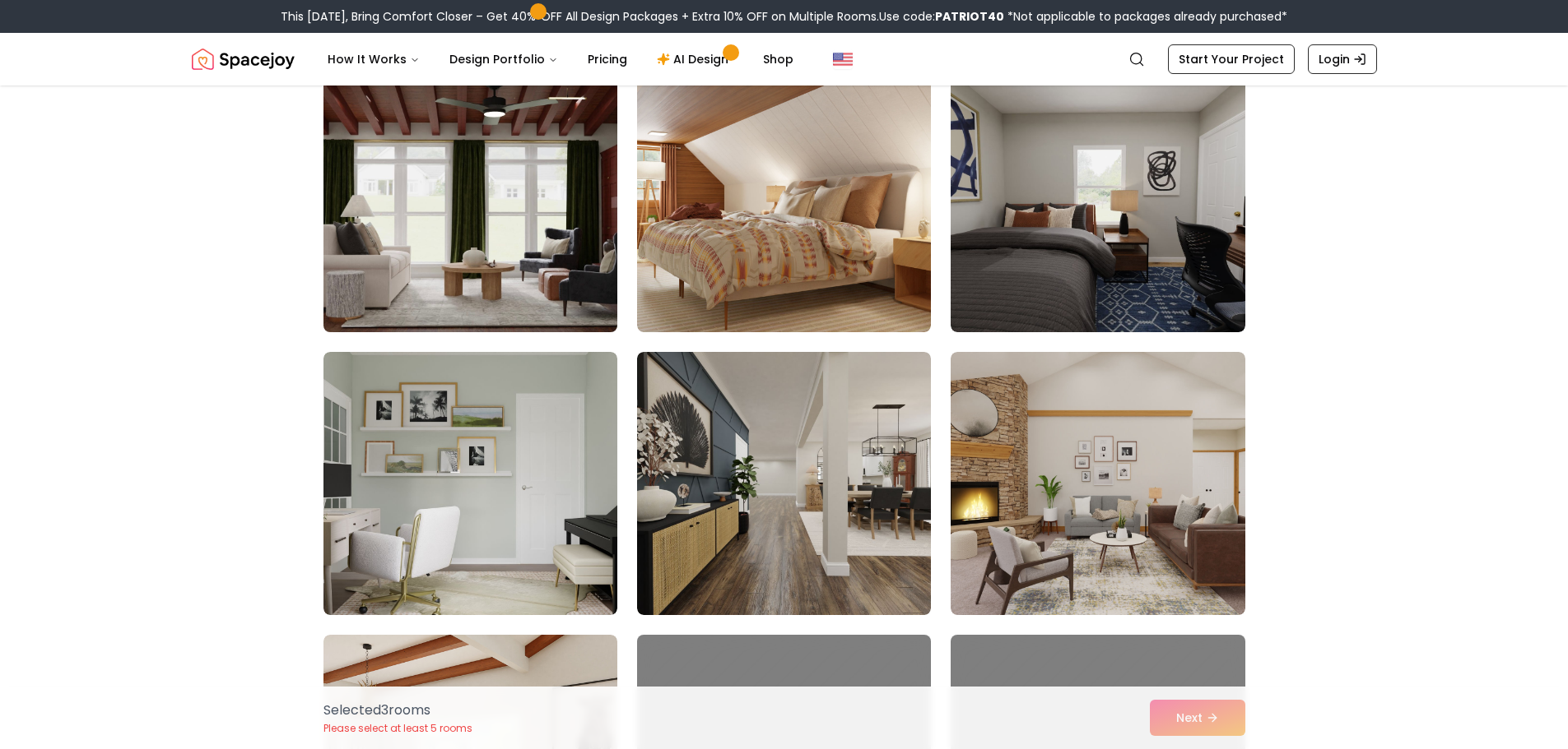
click at [490, 213] on img at bounding box center [470, 201] width 309 height 276
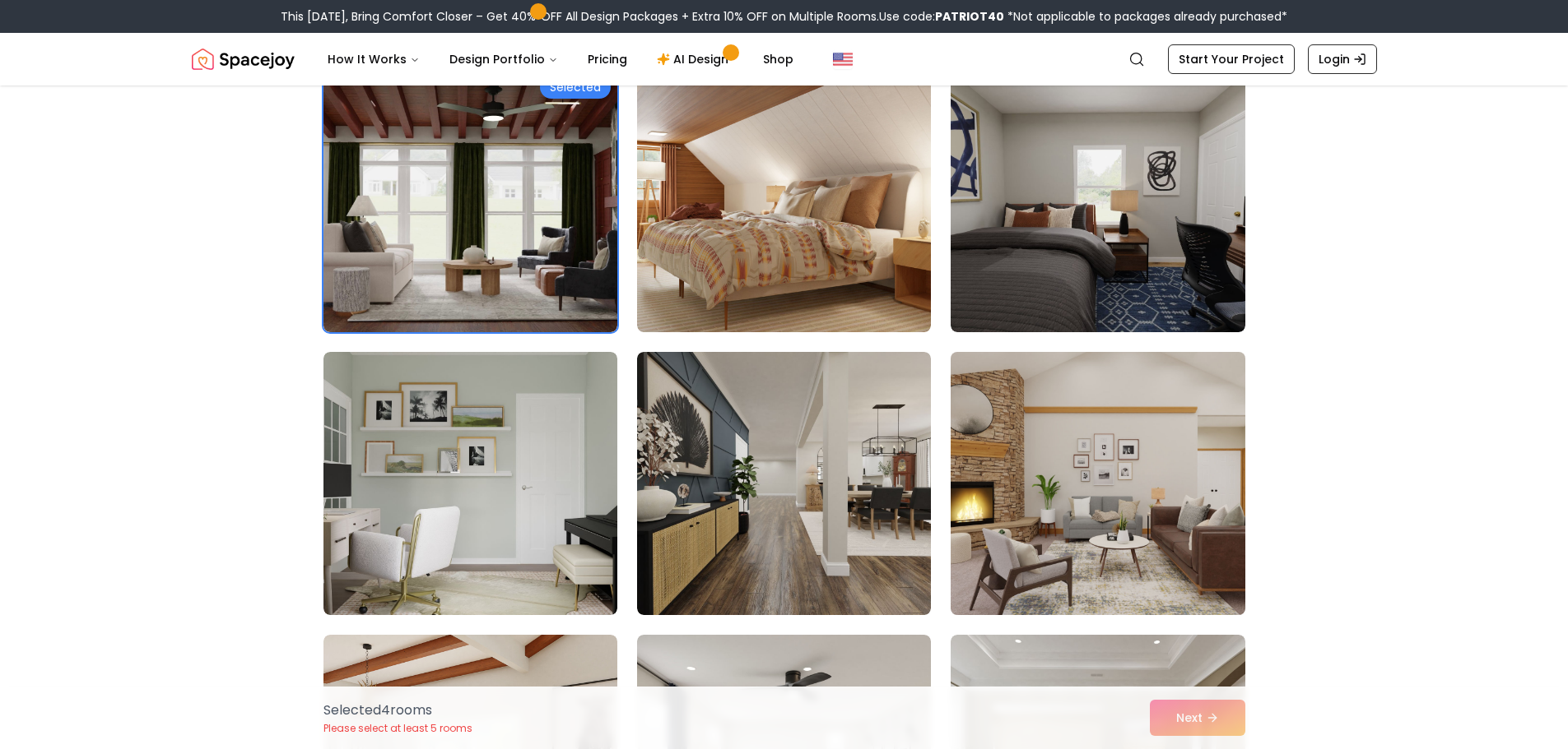
click at [1016, 480] on img at bounding box center [1098, 483] width 309 height 276
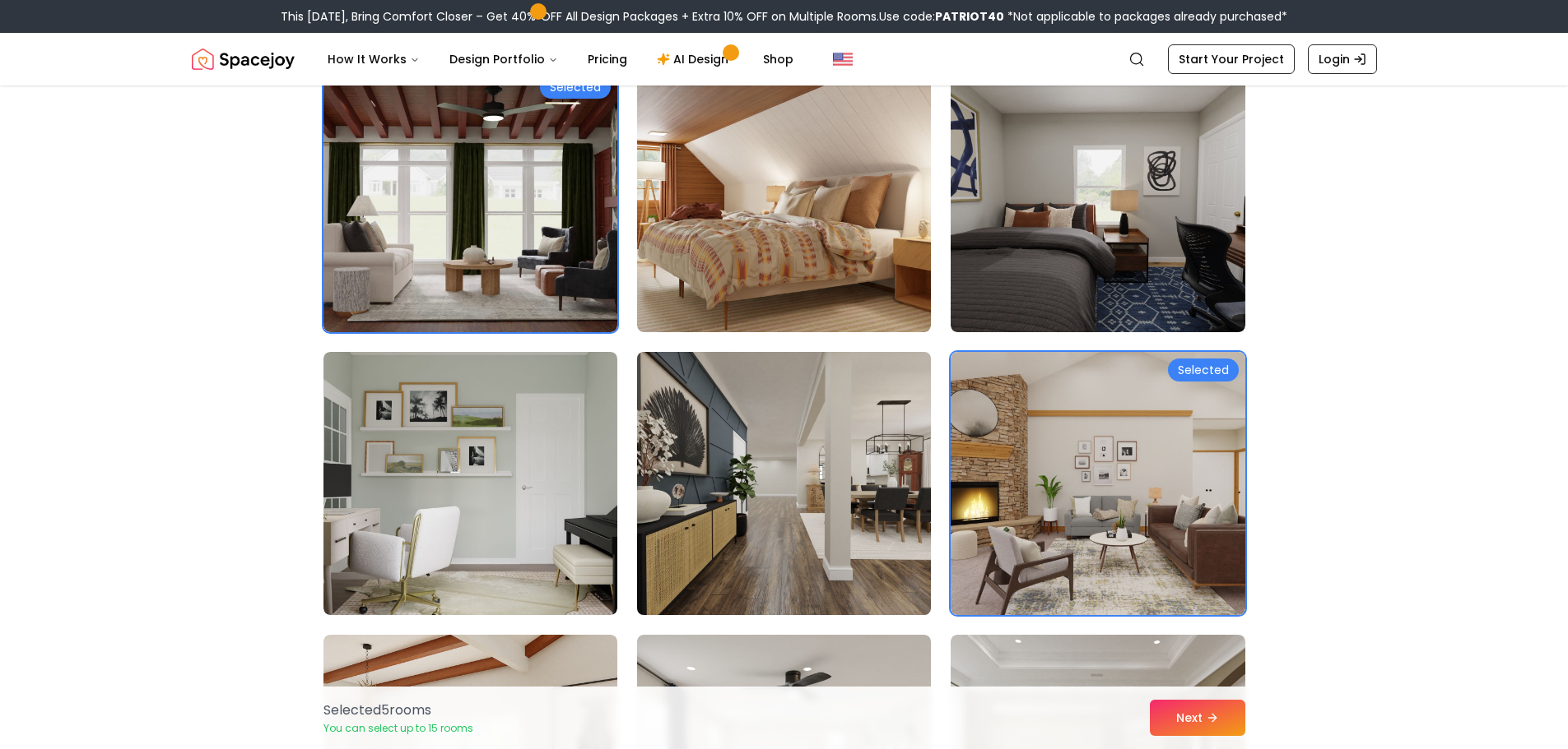
click at [804, 497] on img at bounding box center [784, 483] width 309 height 276
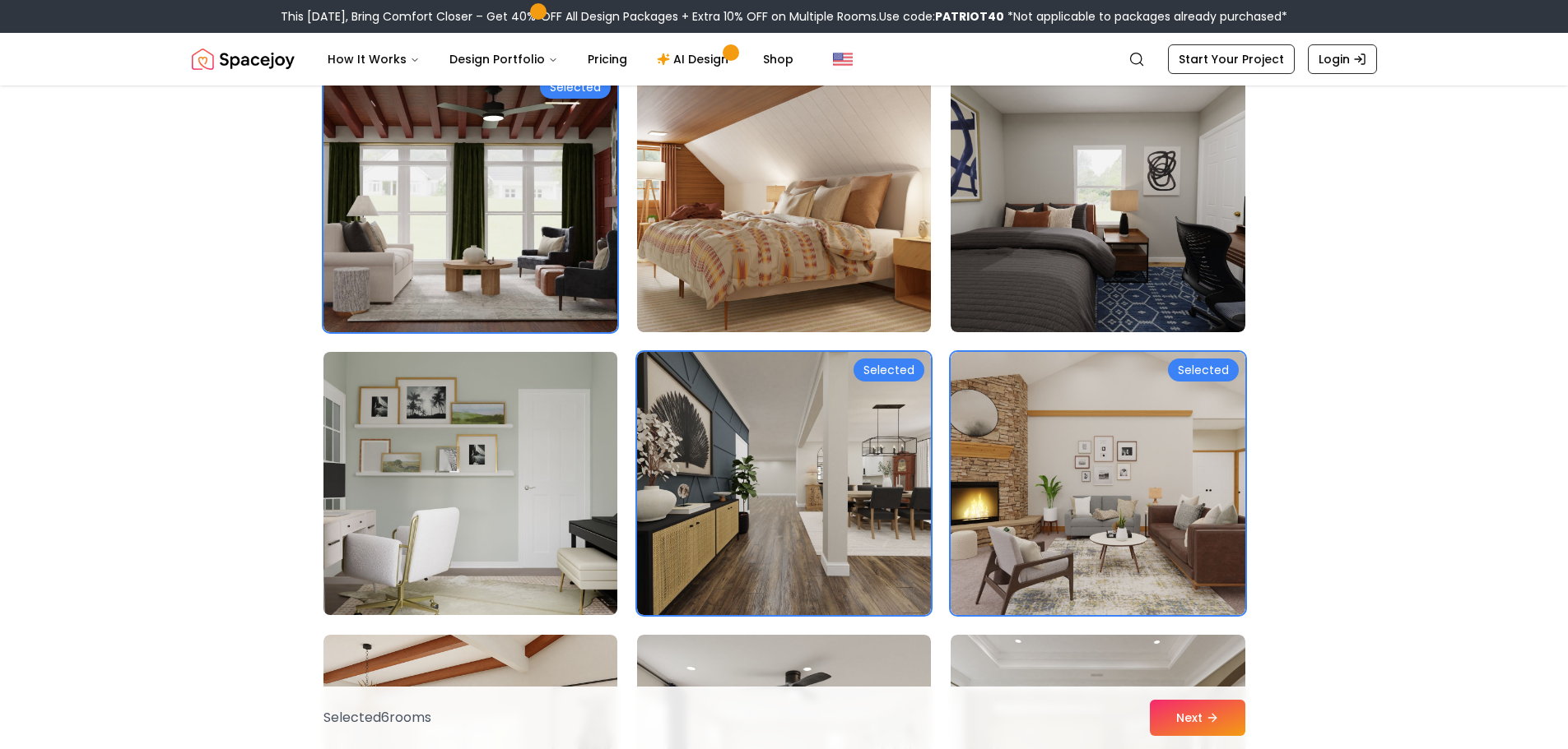
click at [547, 480] on img at bounding box center [470, 483] width 309 height 276
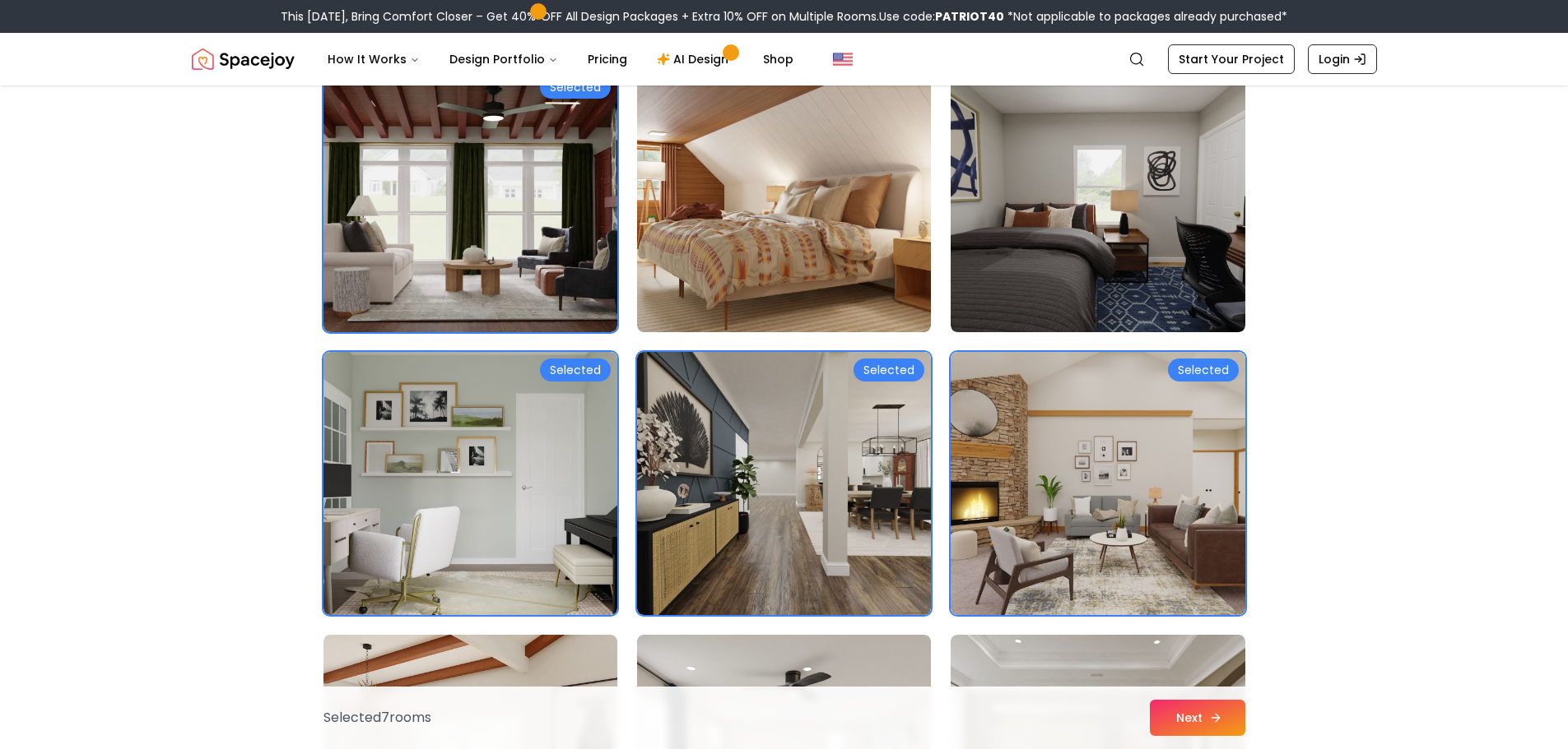
click at [1193, 729] on button "Next" at bounding box center [1197, 718] width 95 height 36
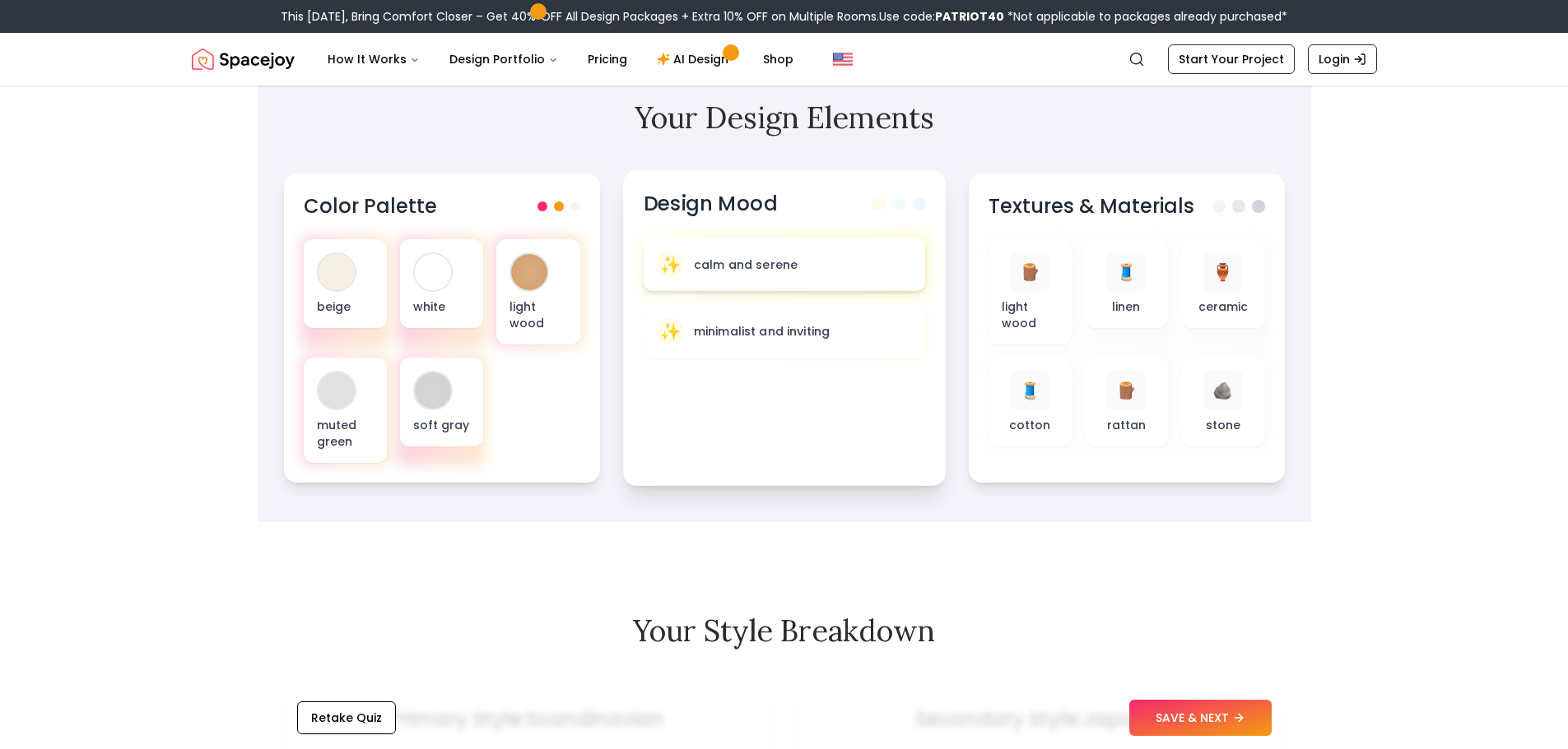
scroll to position [527, 0]
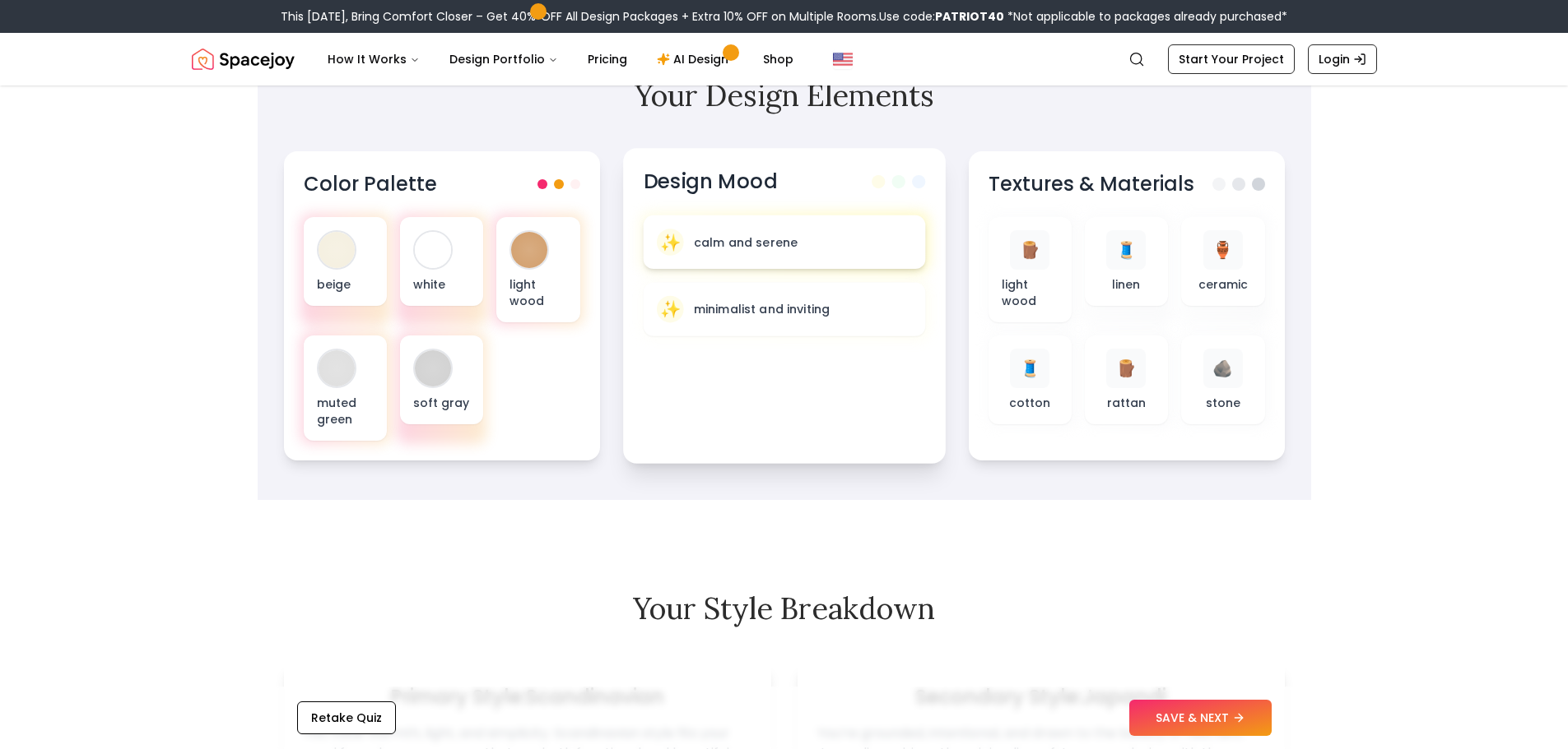
click at [767, 248] on p "calm and serene" at bounding box center [745, 241] width 104 height 16
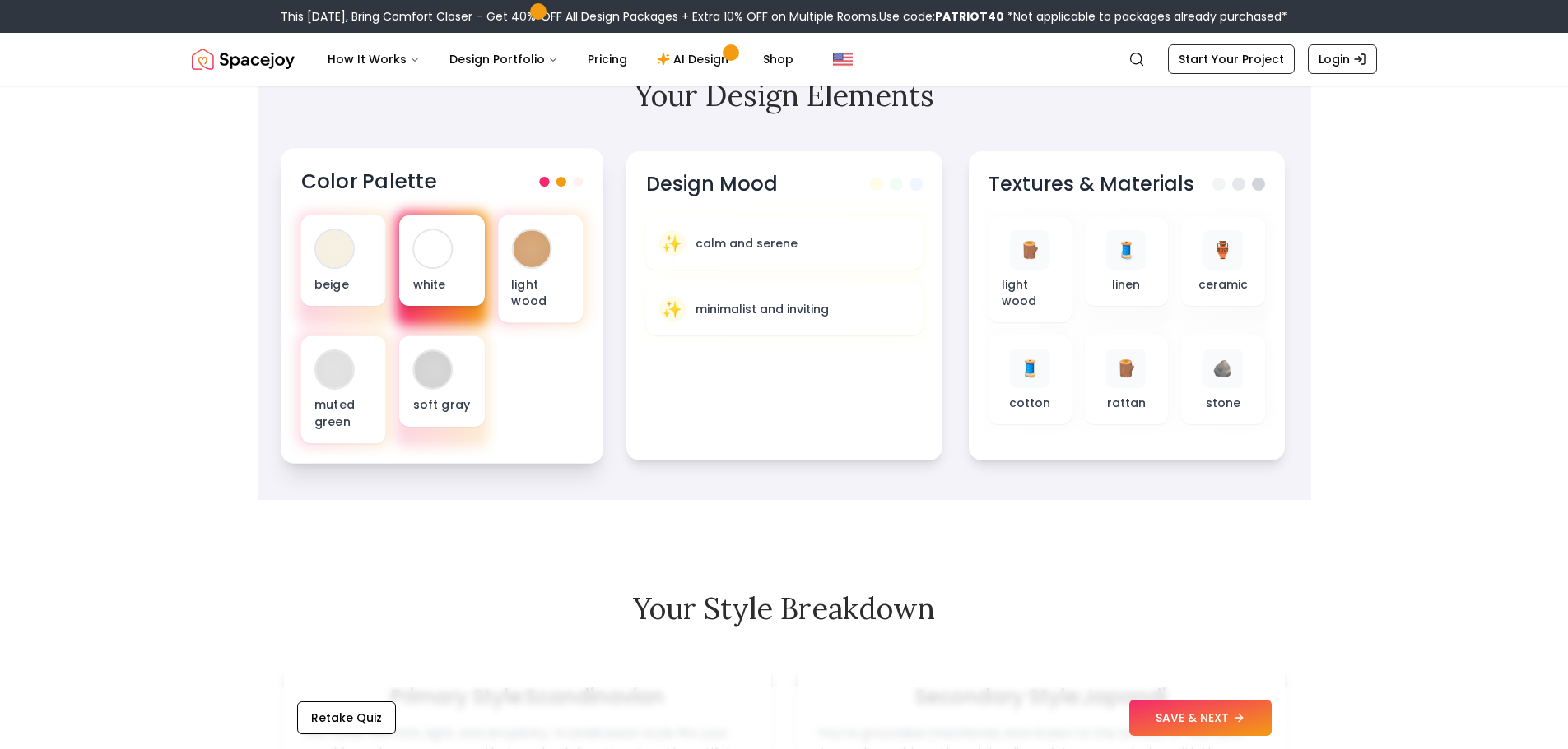
click at [416, 264] on div "white" at bounding box center [442, 260] width 84 height 91
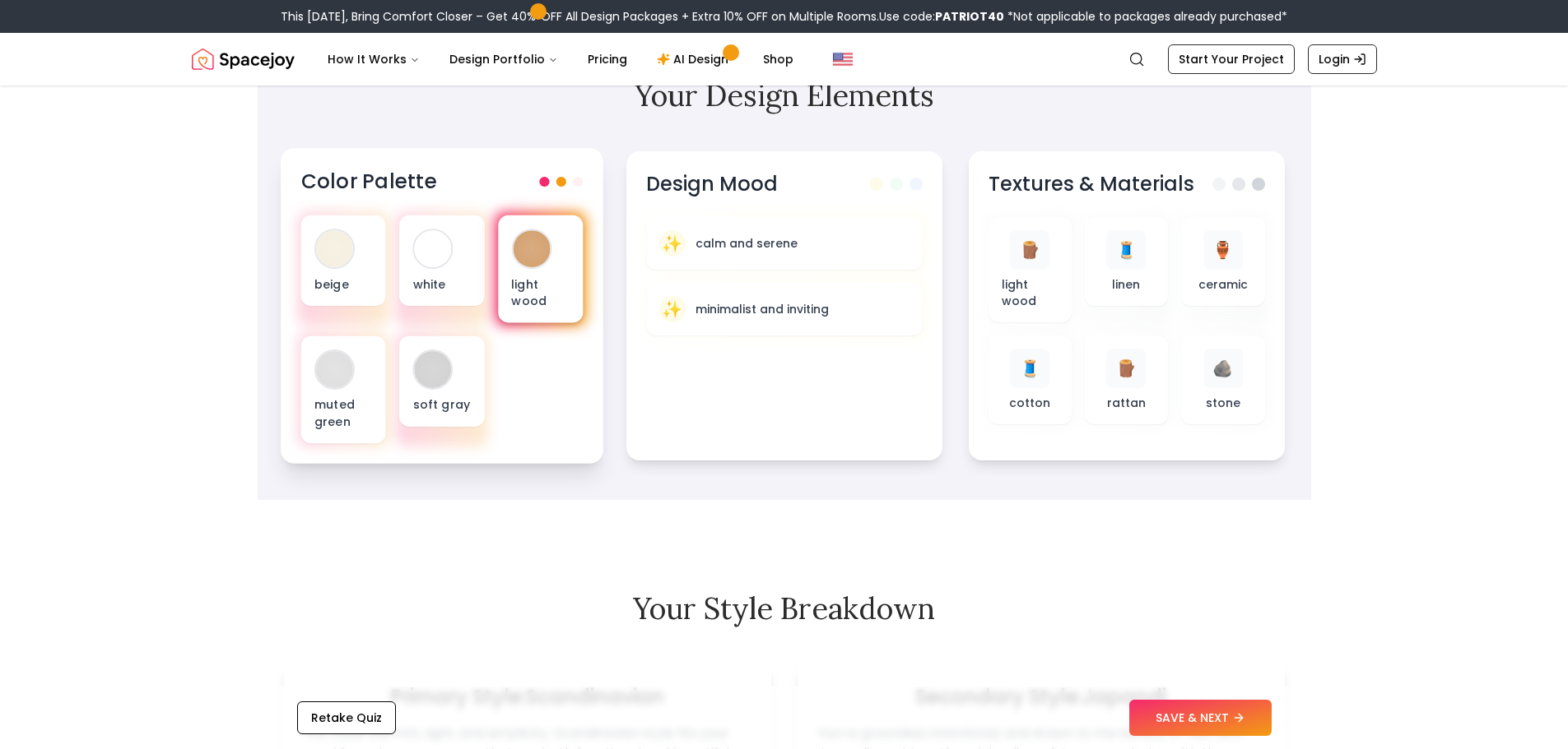
click at [557, 278] on p "light wood" at bounding box center [539, 292] width 58 height 34
click at [530, 259] on div at bounding box center [530, 248] width 37 height 37
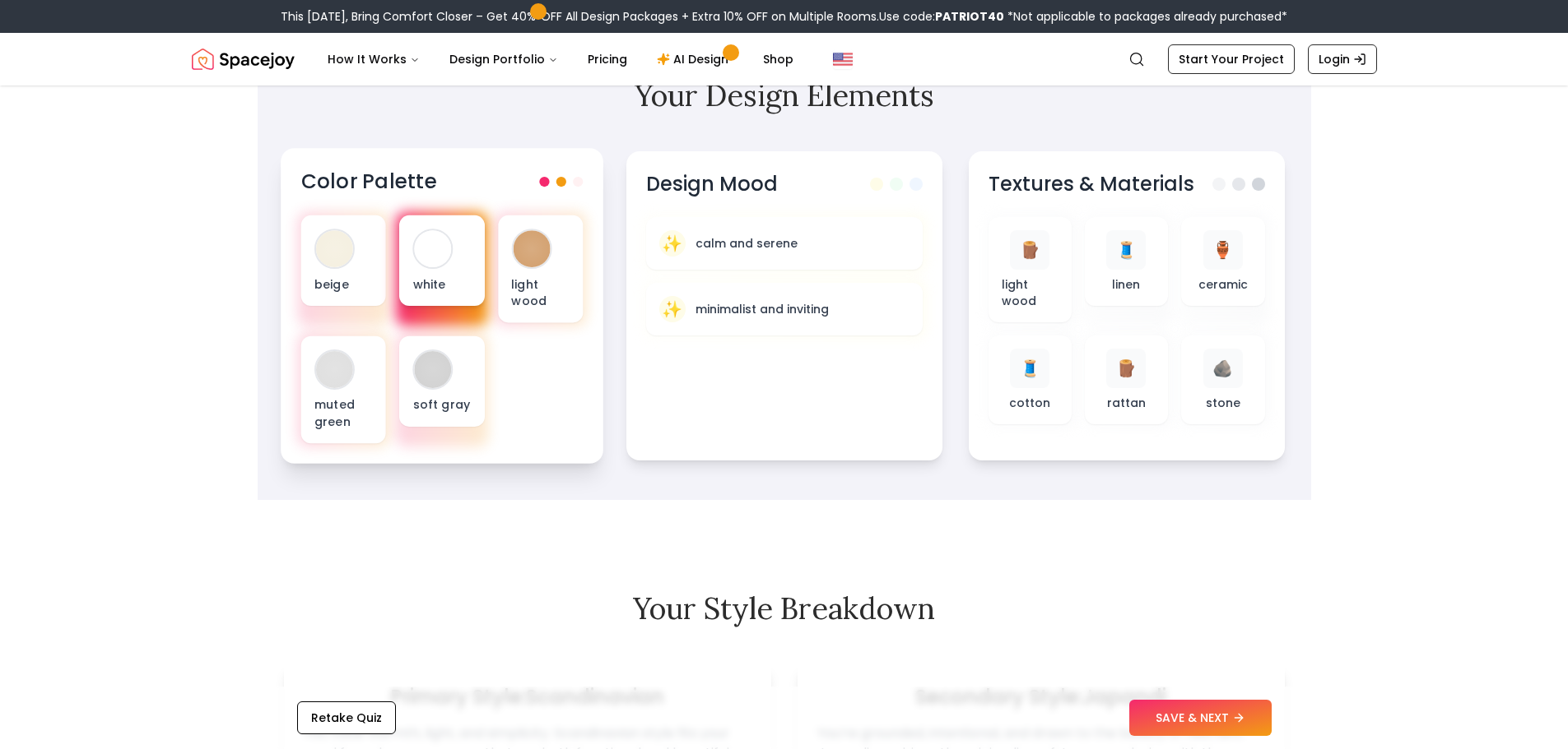
click at [437, 258] on div at bounding box center [432, 248] width 37 height 37
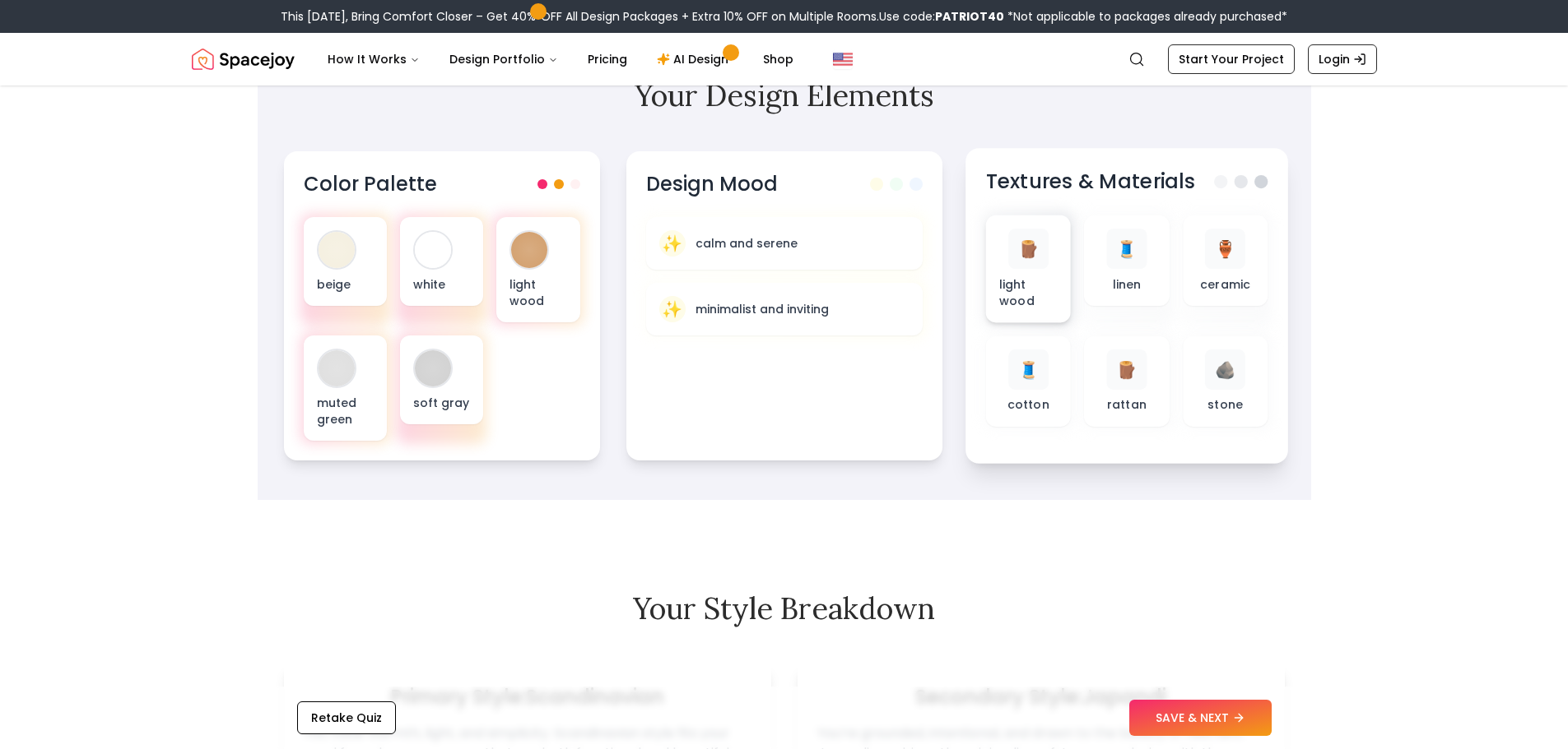
click at [1029, 268] on div "🪵" at bounding box center [1027, 248] width 40 height 40
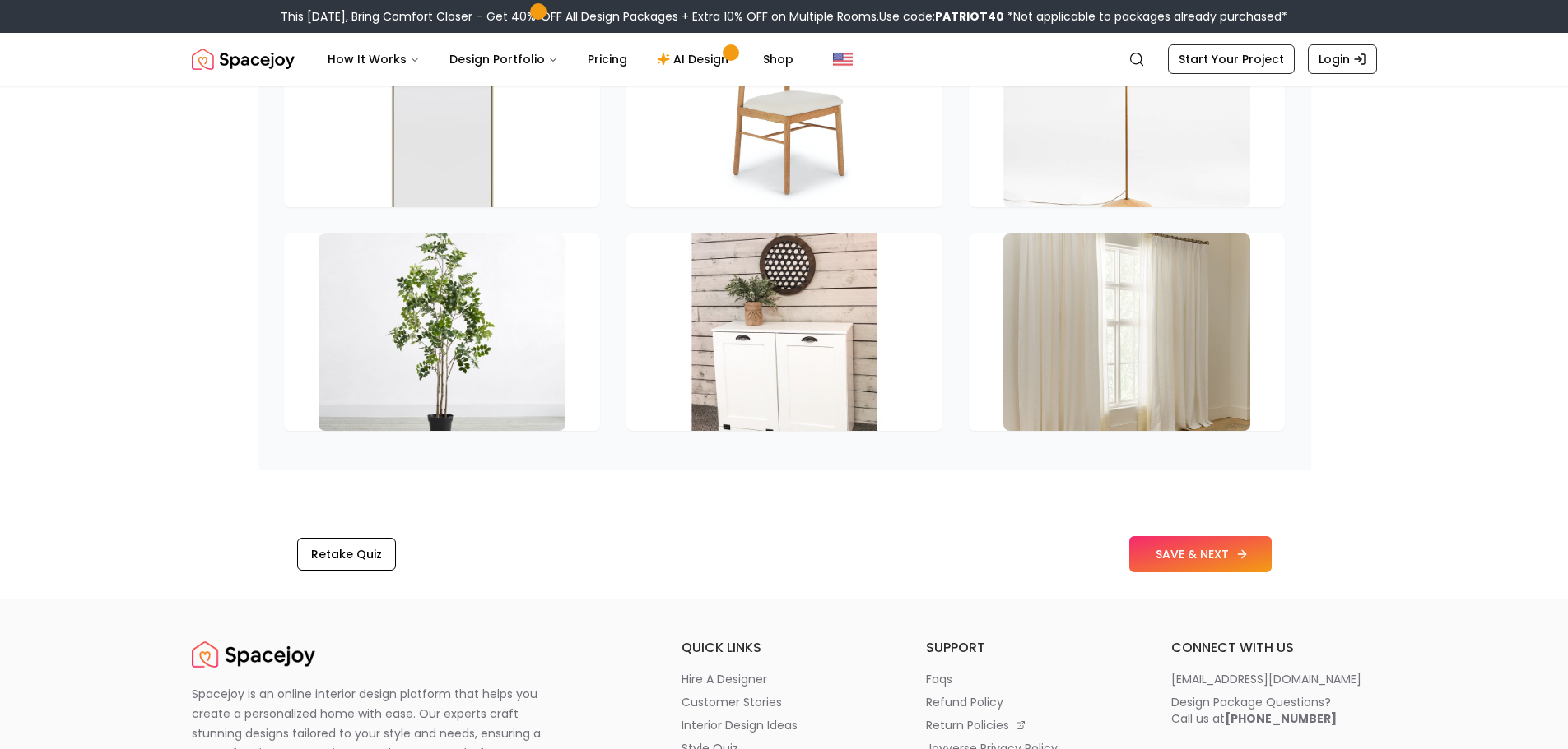
click at [1160, 537] on button "SAVE & NEXT" at bounding box center [1200, 554] width 143 height 36
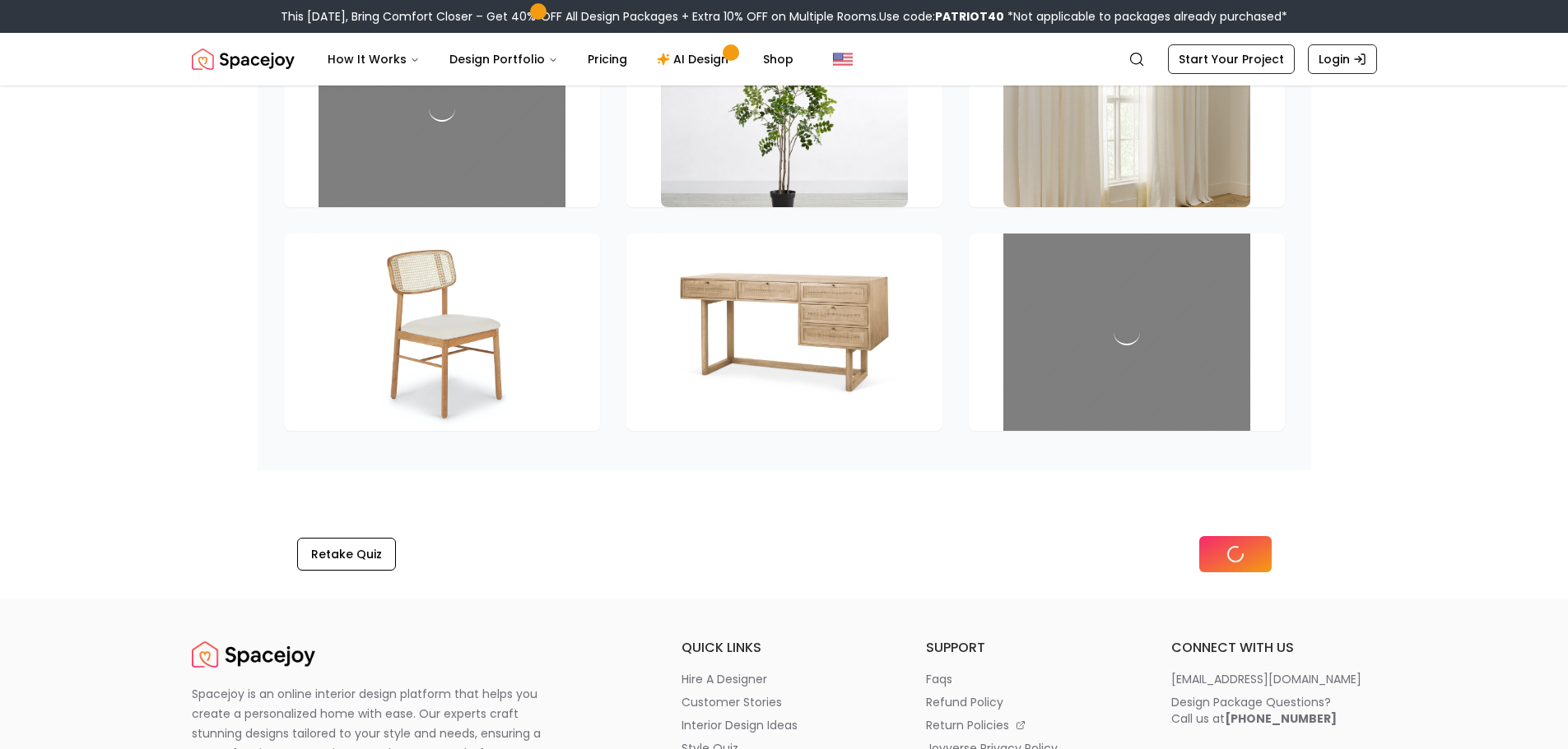
scroll to position [2194, 0]
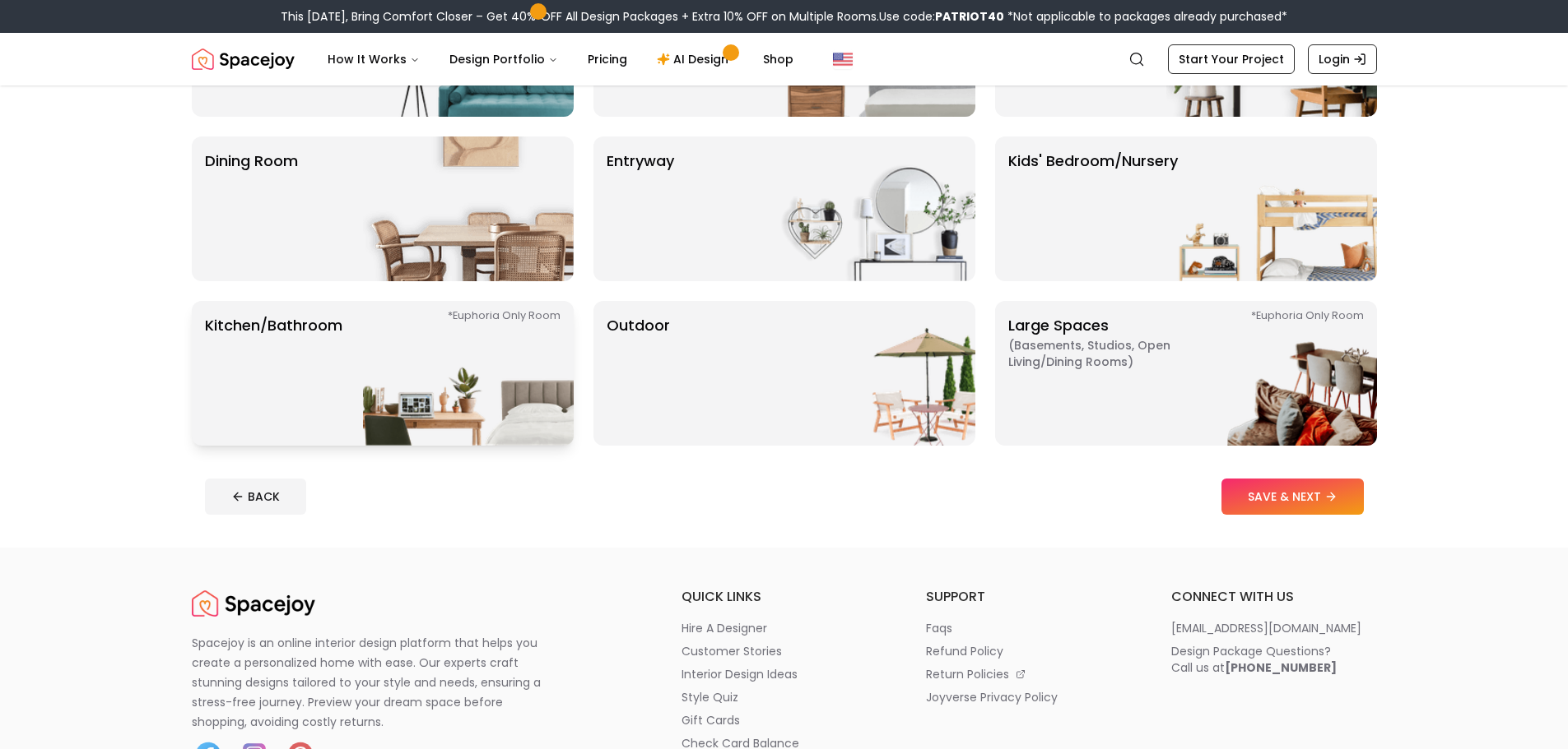
scroll to position [247, 0]
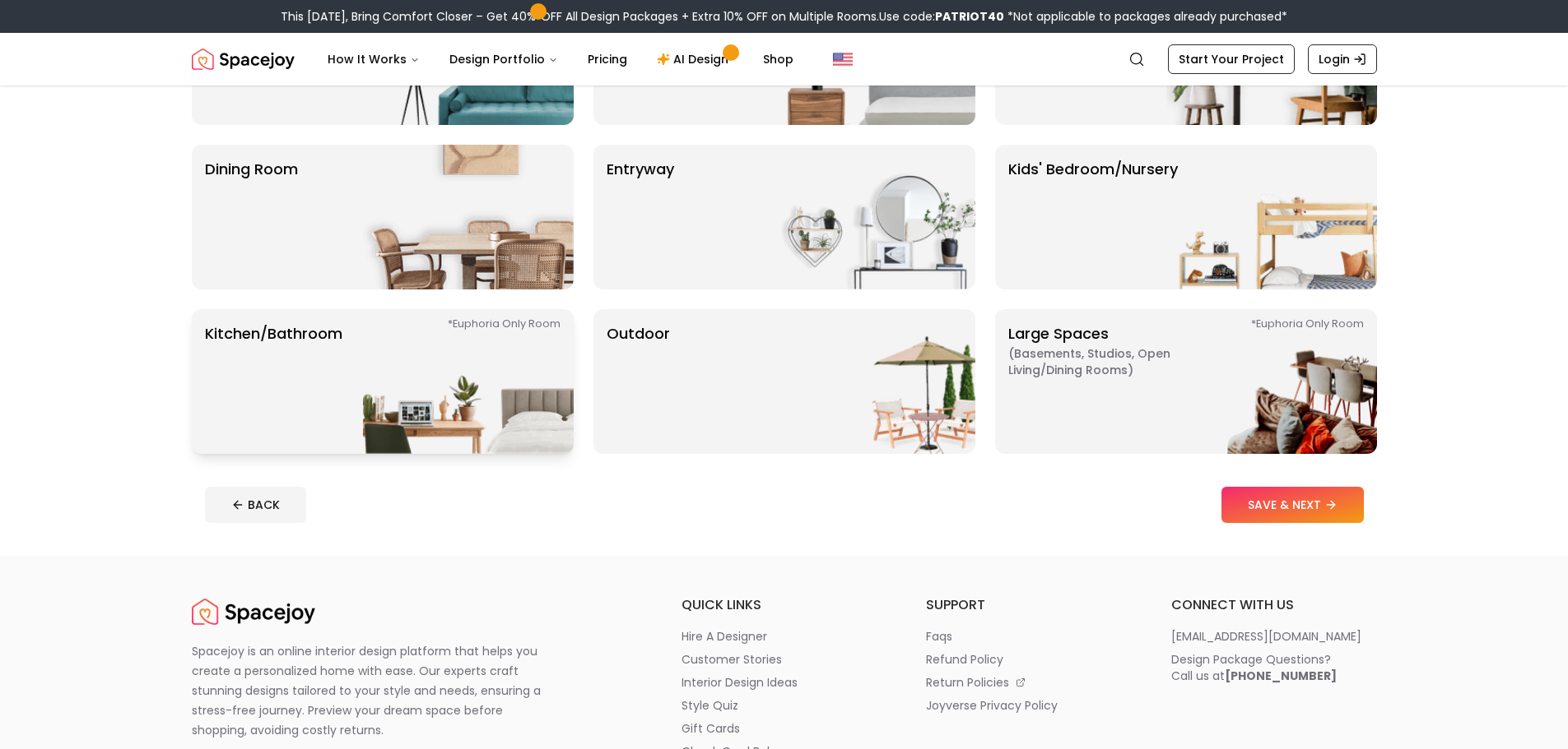
click at [459, 423] on img at bounding box center [468, 381] width 211 height 144
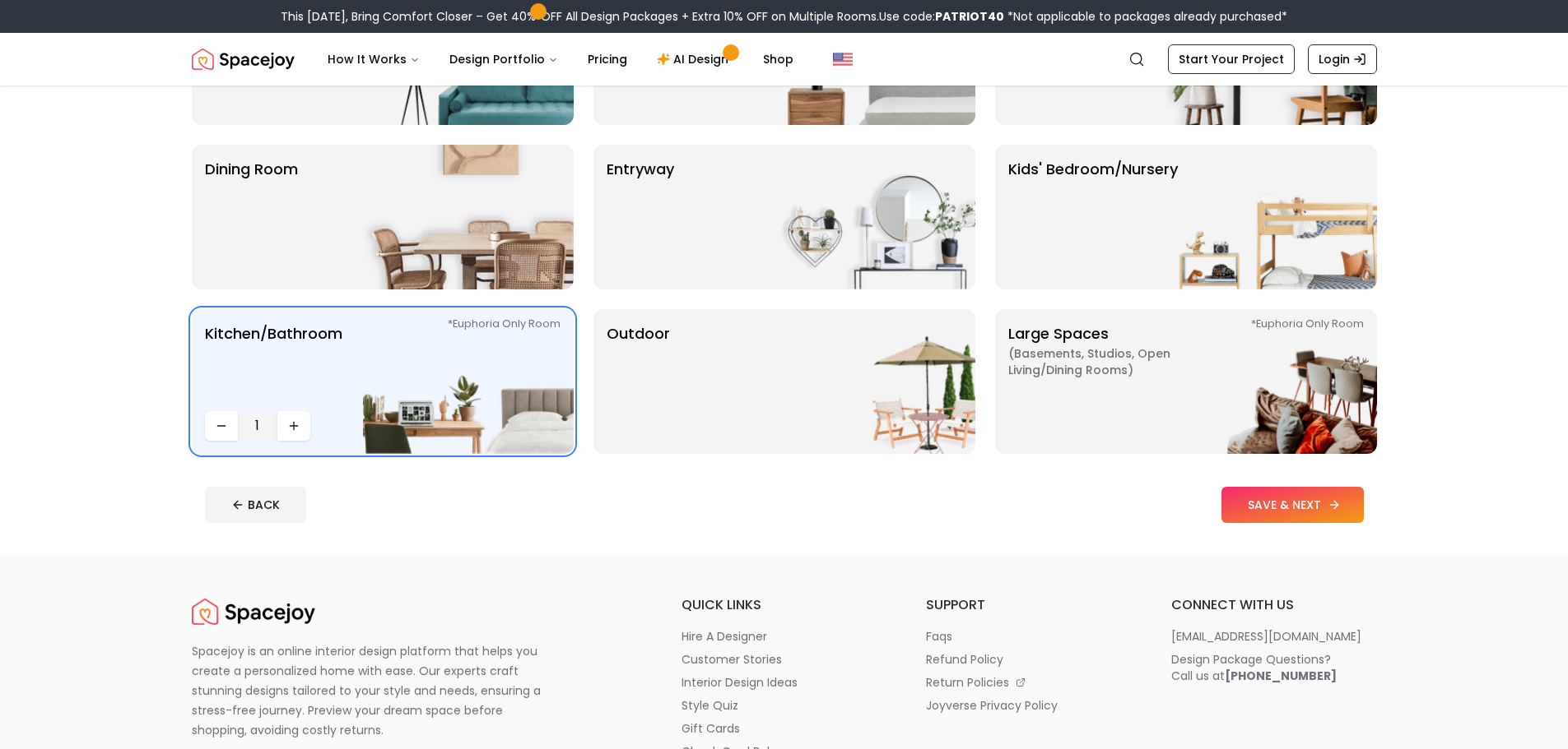
click at [1251, 502] on button "SAVE & NEXT" at bounding box center [1292, 505] width 143 height 36
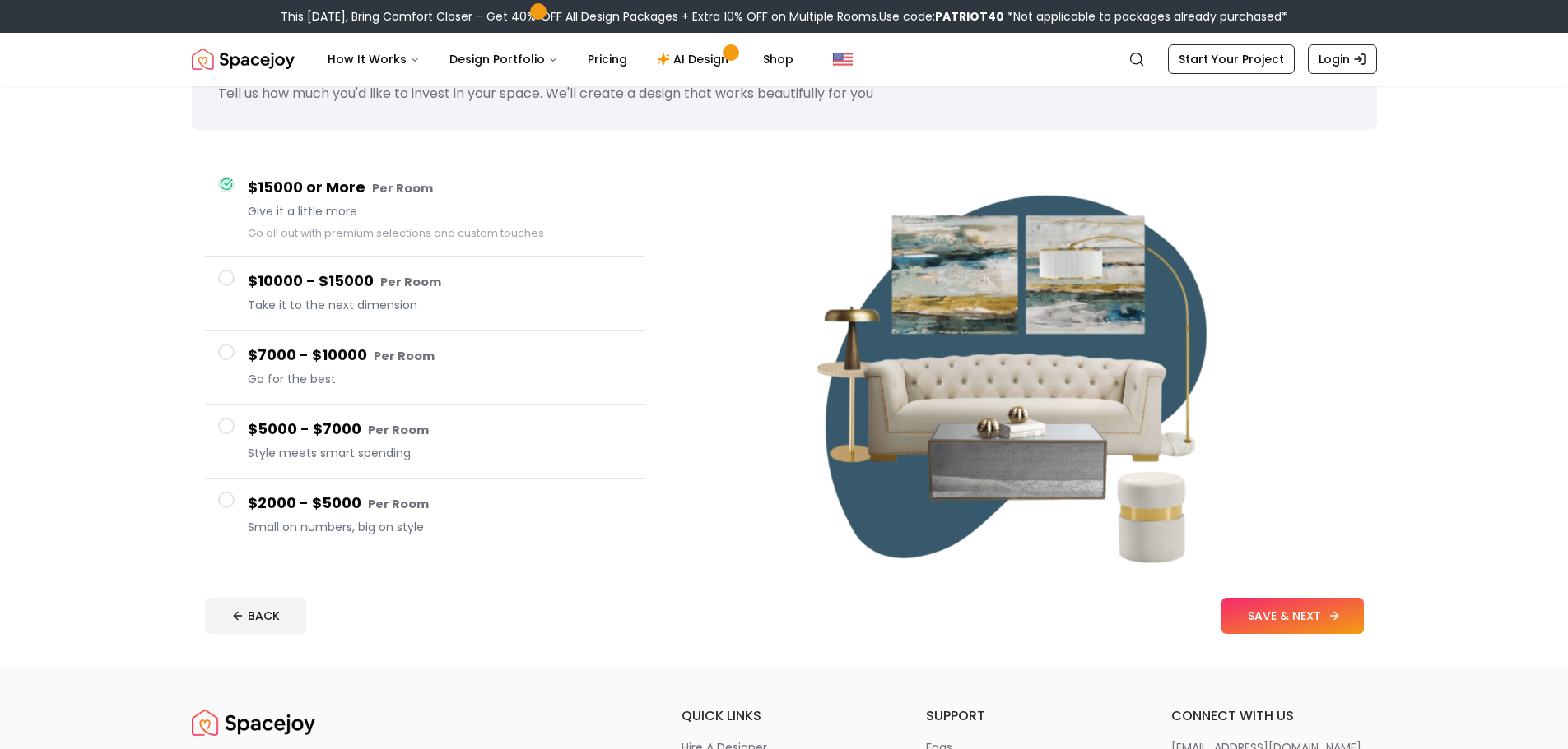
scroll to position [83, 0]
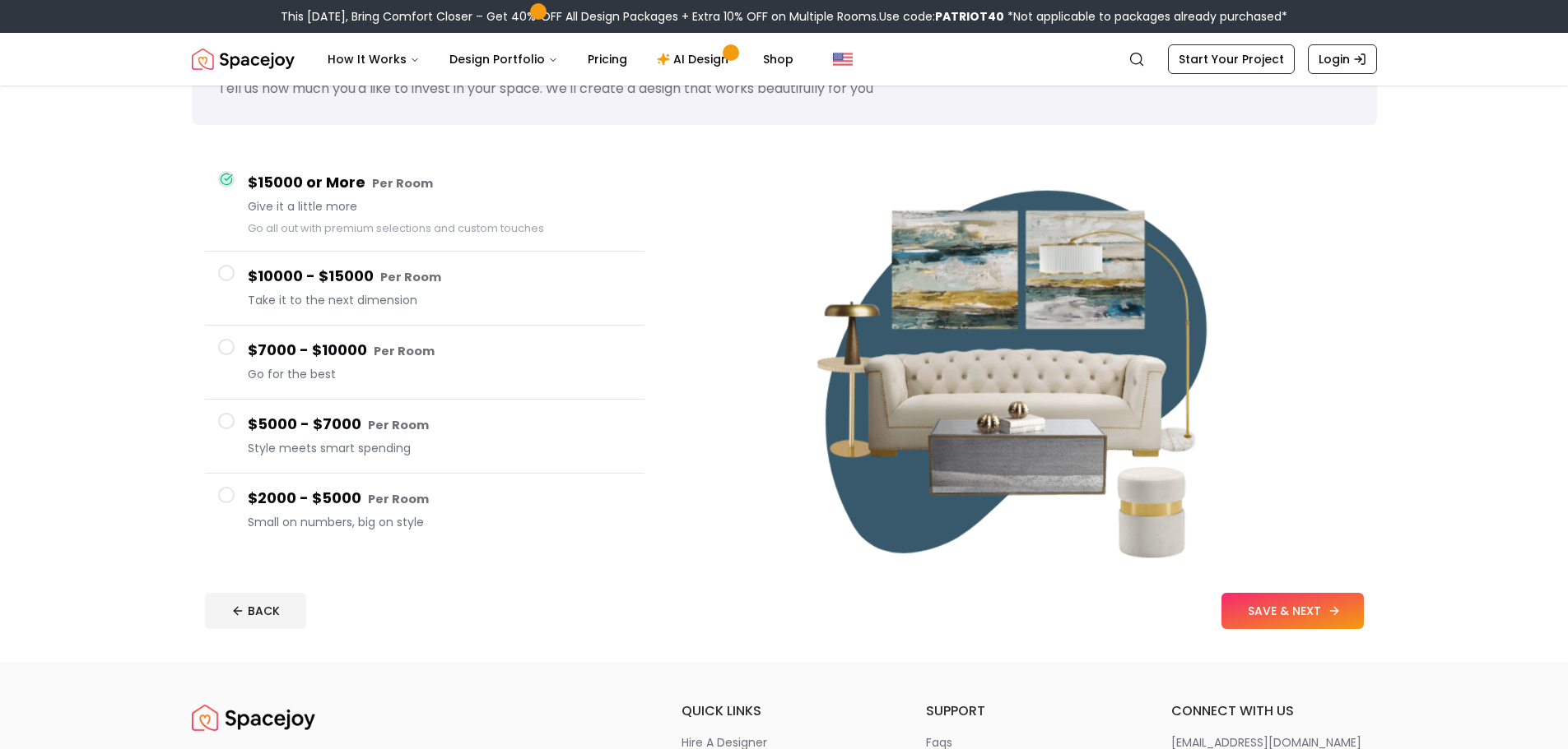
click at [1326, 605] on button "SAVE & NEXT" at bounding box center [1292, 611] width 143 height 36
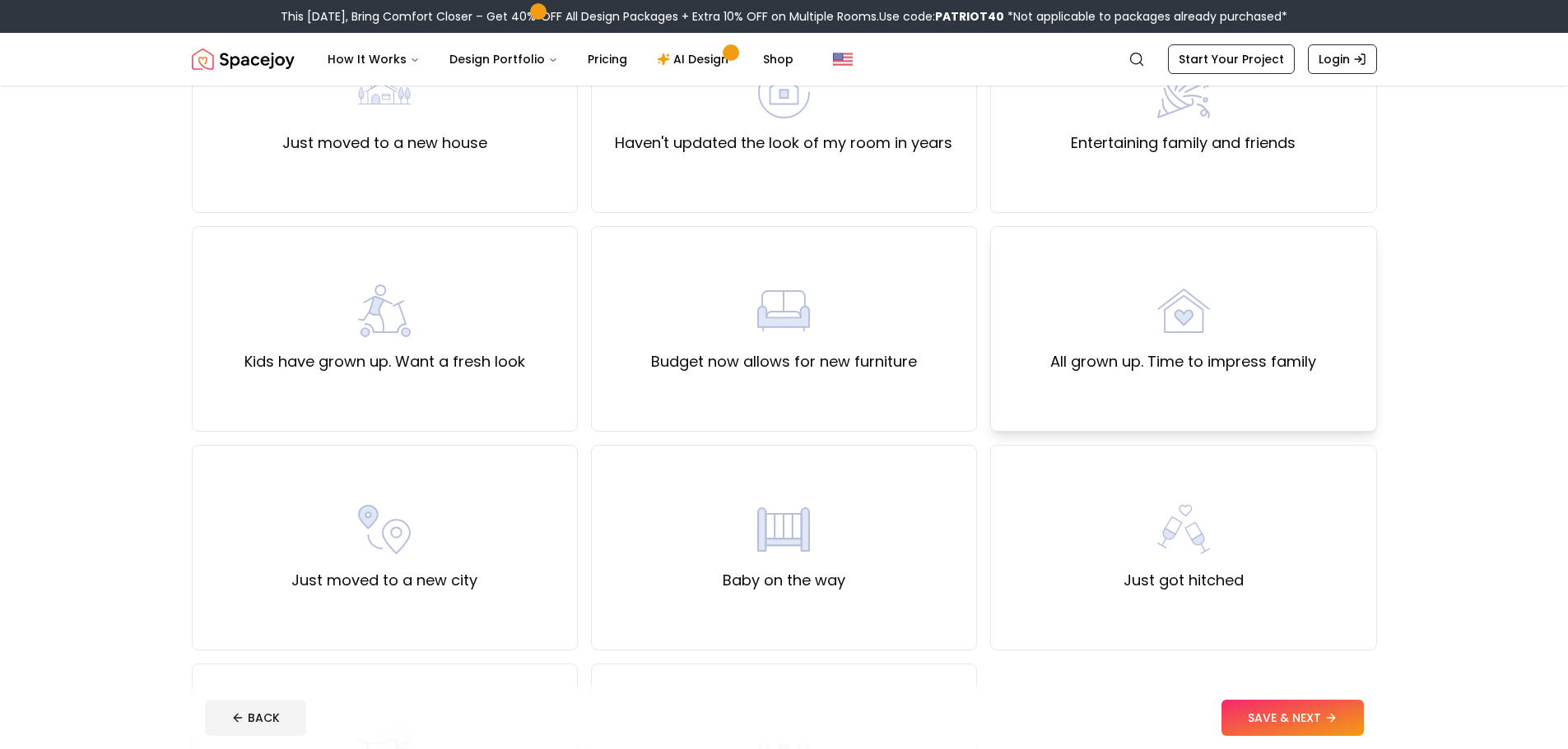
scroll to position [247, 0]
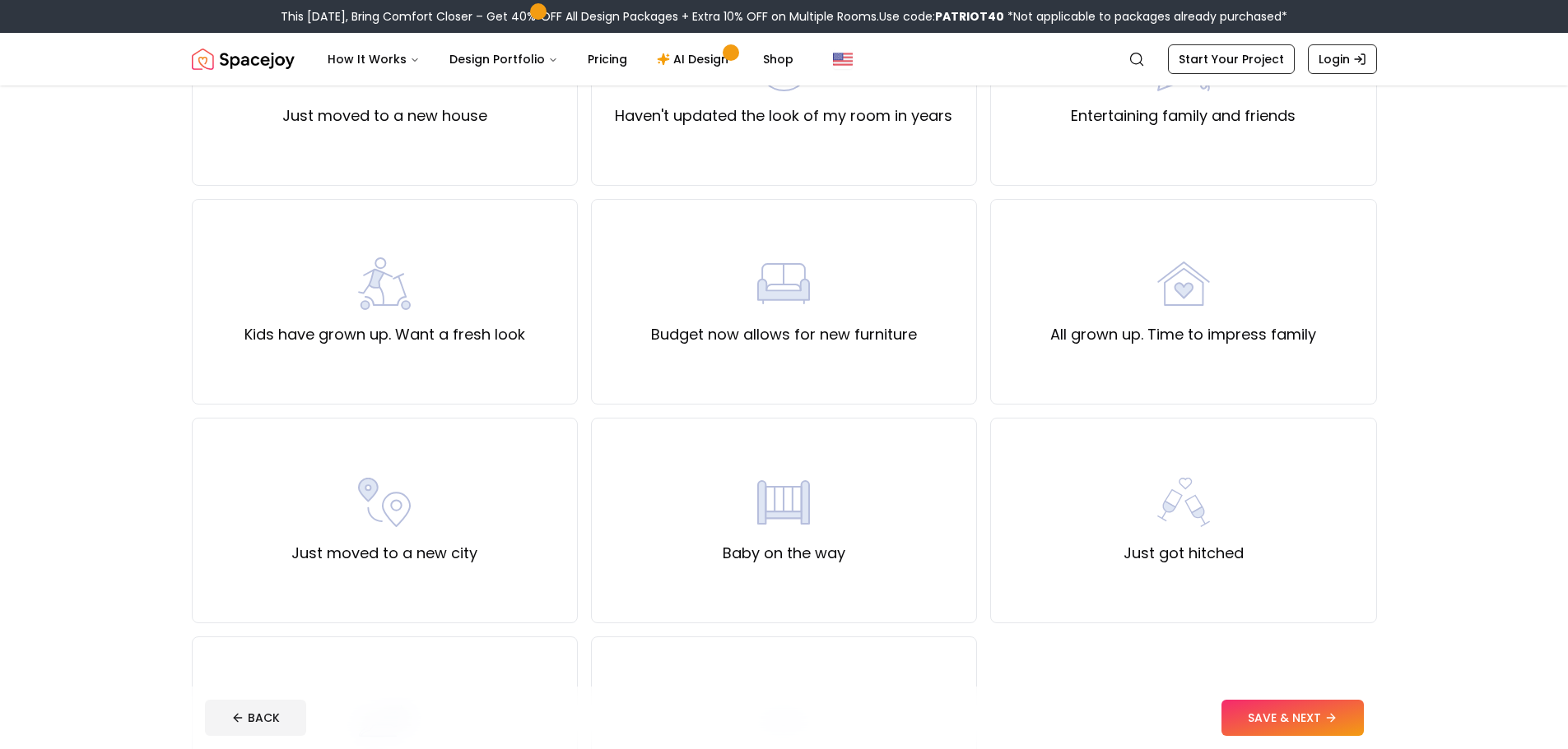
click at [1287, 693] on footer "BACK SAVE & NEXT" at bounding box center [784, 719] width 1185 height 63
click at [1292, 707] on button "SAVE & NEXT" at bounding box center [1292, 718] width 143 height 36
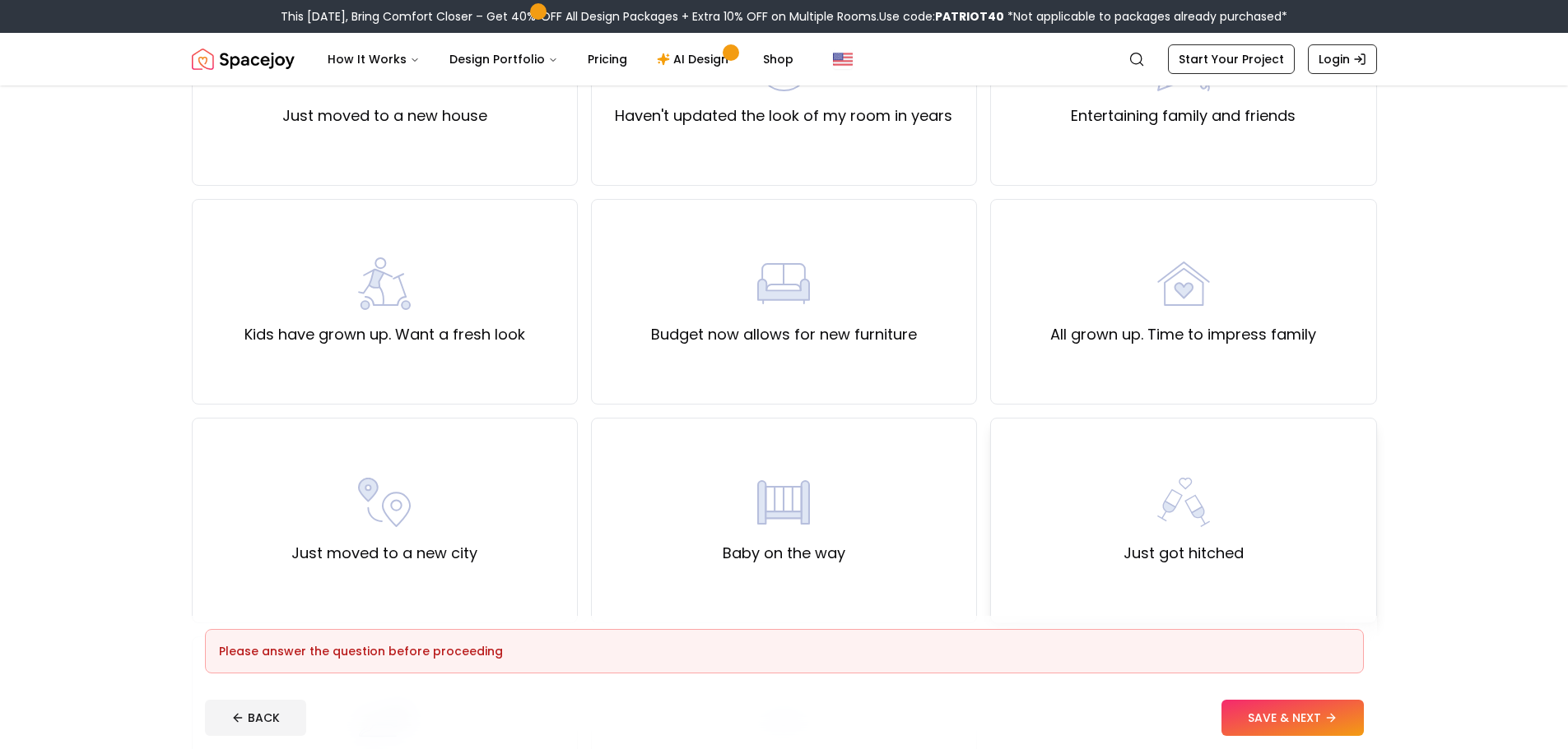
drag, startPoint x: 1152, startPoint y: 563, endPoint x: 1157, endPoint y: 571, distance: 9.4
click at [1153, 563] on label "Just got hitched" at bounding box center [1184, 553] width 120 height 23
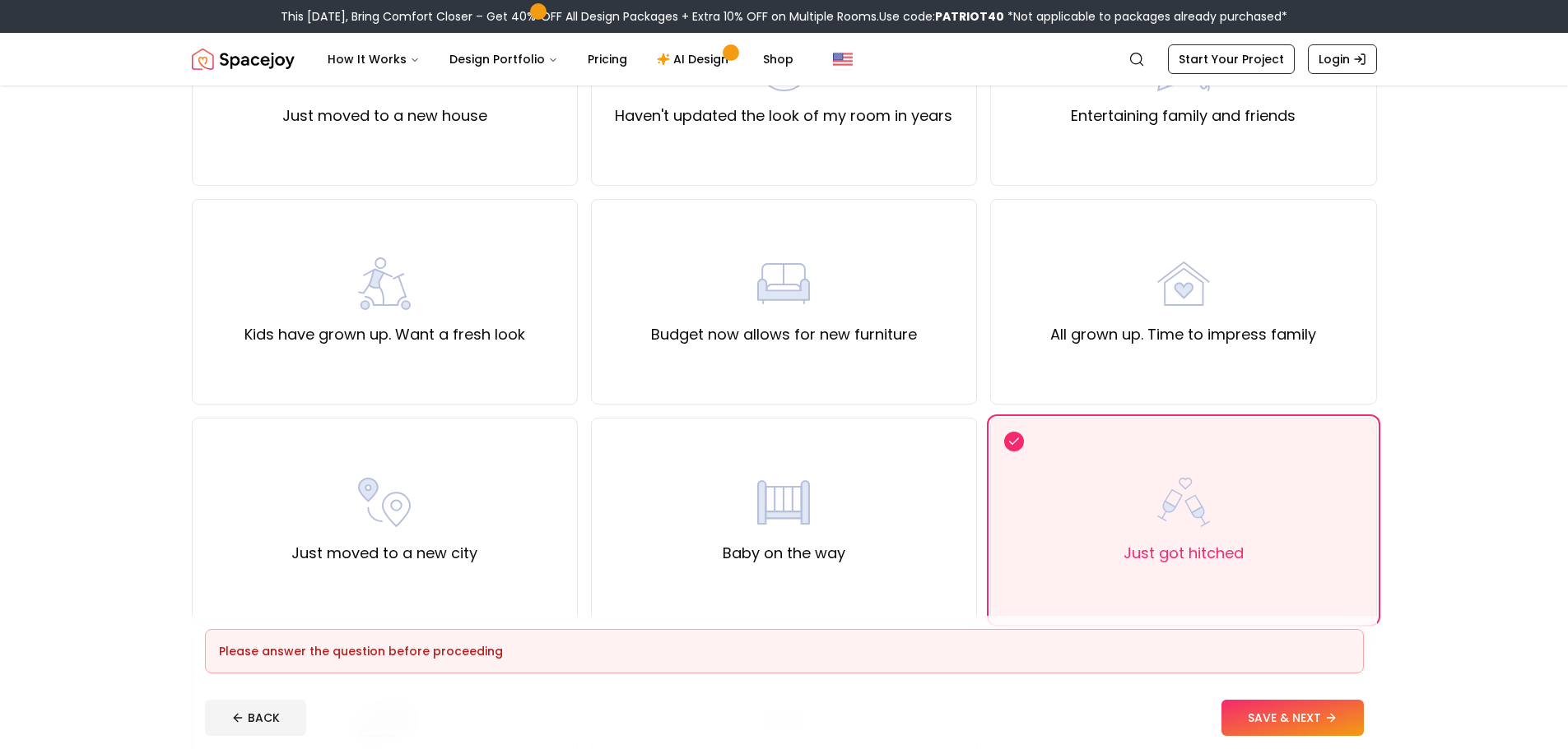
click at [1302, 698] on footer "Please answer the question before proceeding BACK SAVE & NEXT" at bounding box center [784, 683] width 1185 height 134
click at [1307, 713] on button "SAVE & NEXT" at bounding box center [1292, 718] width 143 height 36
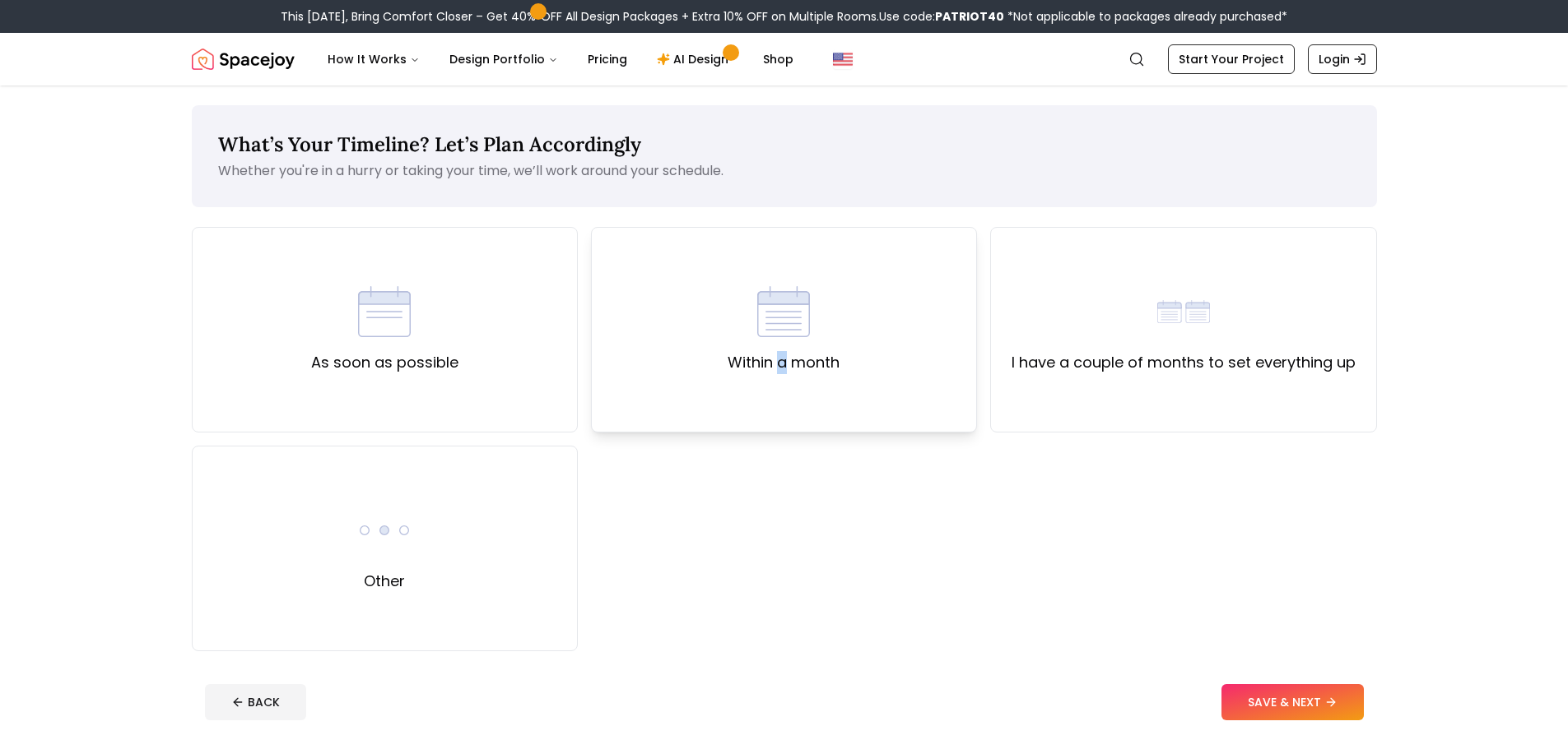
click at [778, 359] on label "Within a month" at bounding box center [784, 362] width 112 height 23
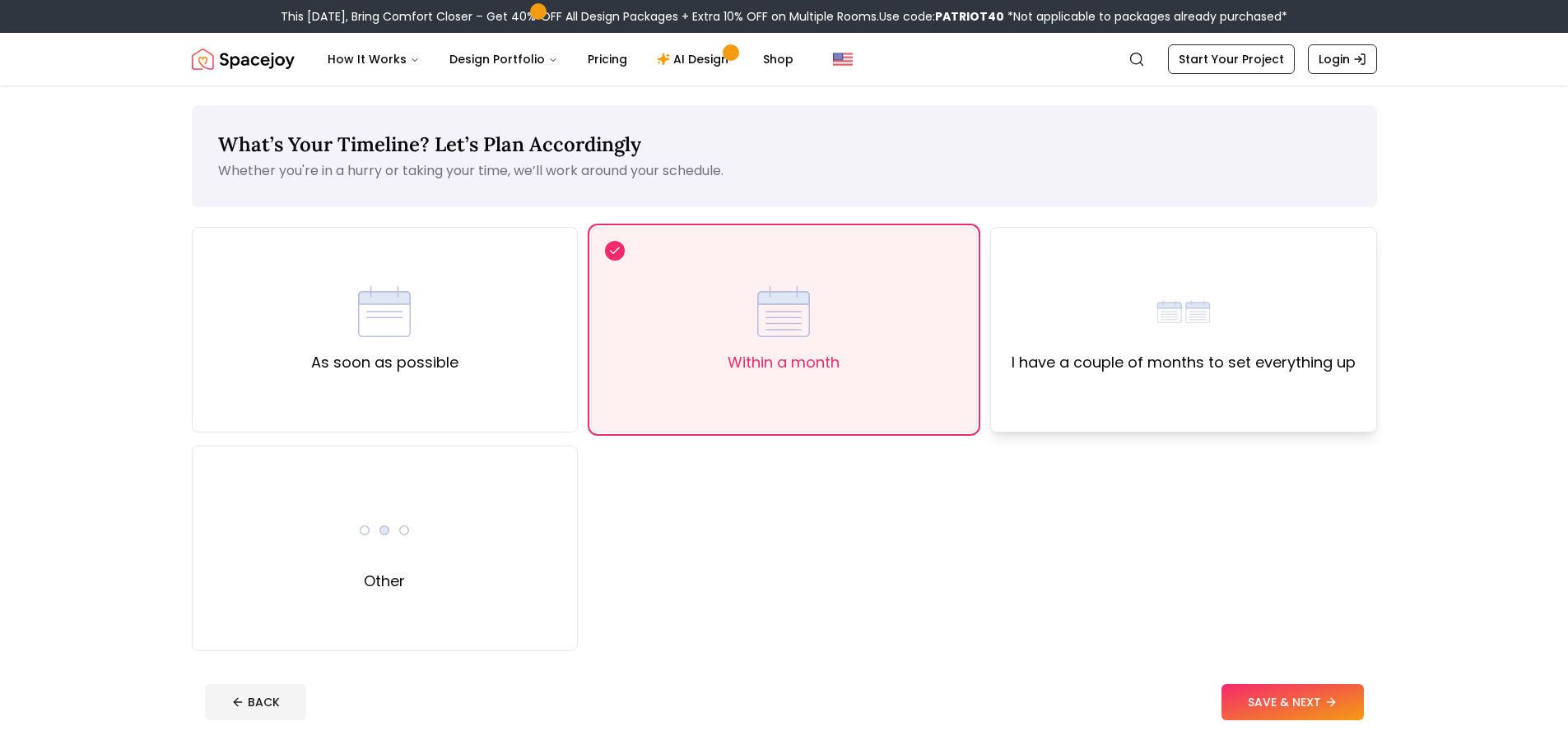
click at [1104, 353] on label "I have a couple of months to set everything up" at bounding box center [1183, 362] width 344 height 23
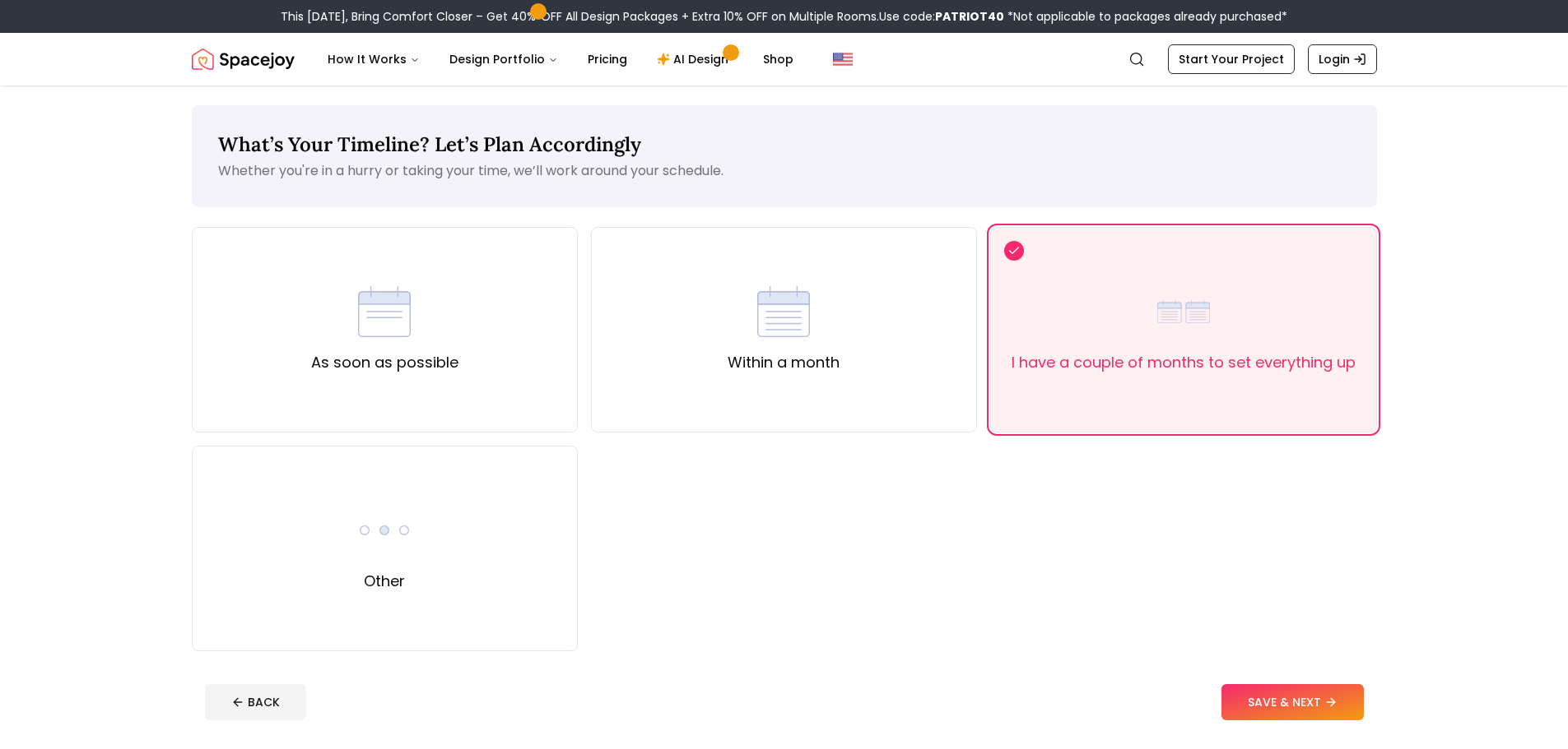
click at [1283, 702] on button "SAVE & NEXT" at bounding box center [1292, 702] width 143 height 36
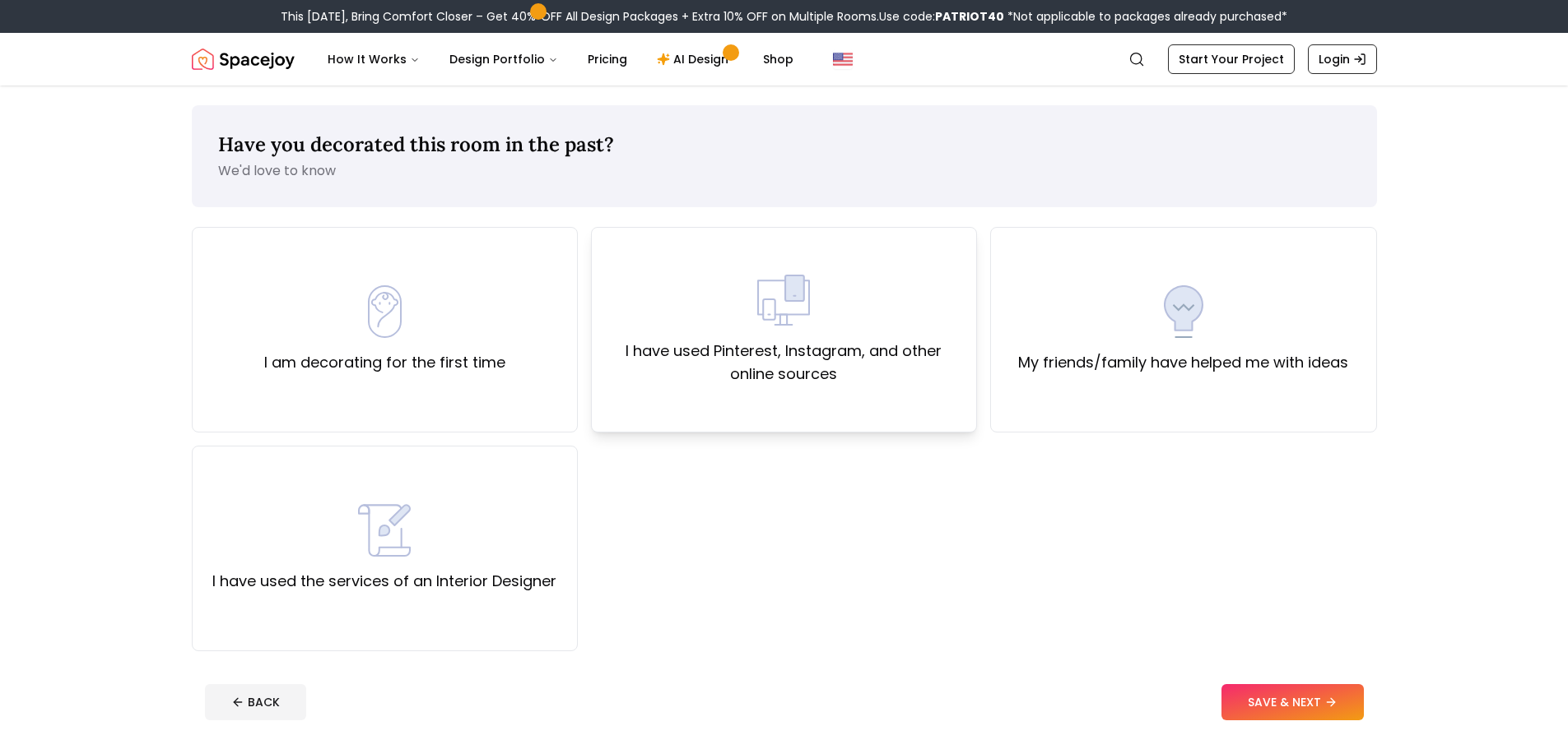
click at [808, 292] on img at bounding box center [784, 300] width 53 height 53
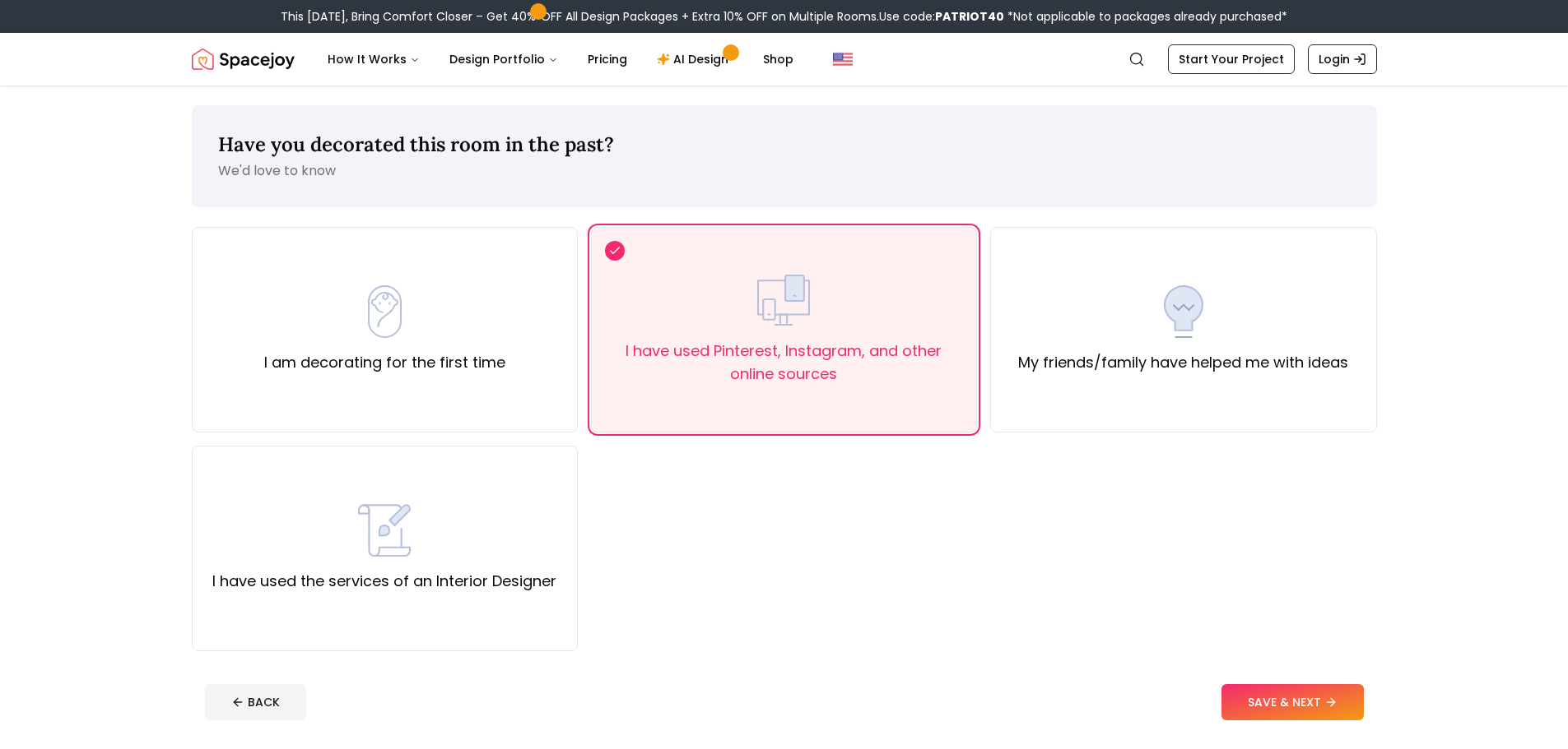
click at [1244, 694] on button "SAVE & NEXT" at bounding box center [1292, 702] width 143 height 36
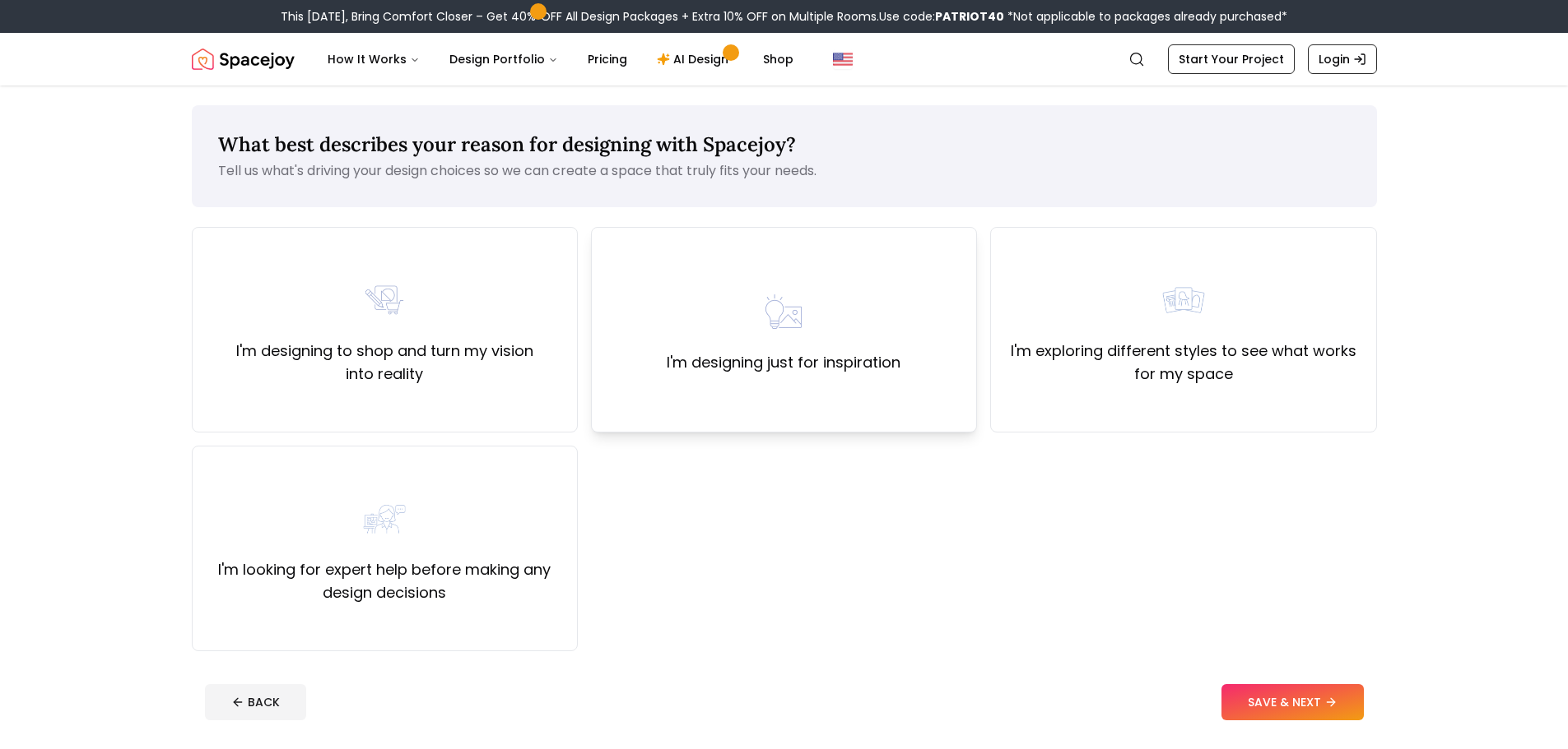
click at [815, 342] on div "I'm designing just for inspiration" at bounding box center [784, 329] width 233 height 89
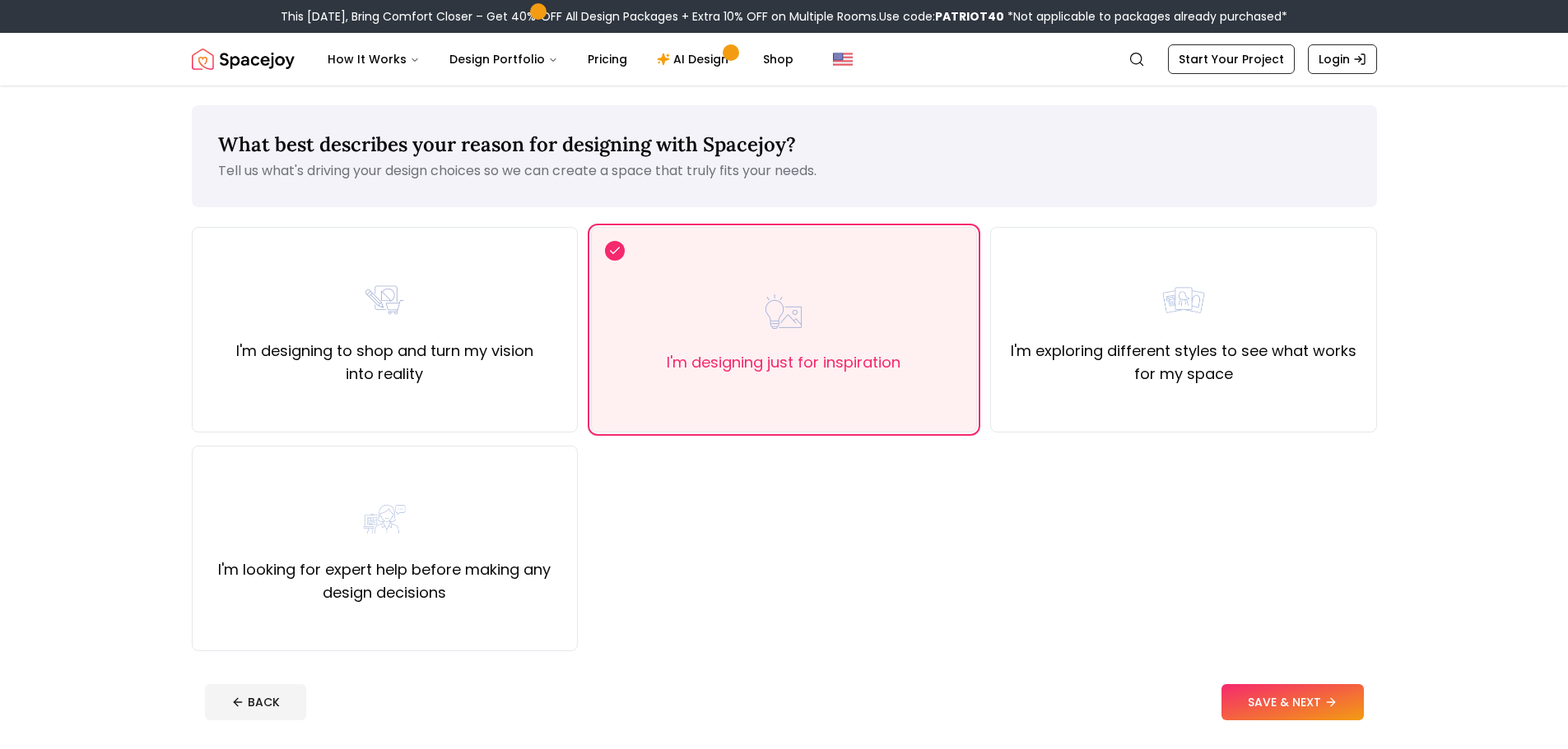
click at [1263, 690] on button "SAVE & NEXT" at bounding box center [1292, 702] width 143 height 36
